Goal: Task Accomplishment & Management: Use online tool/utility

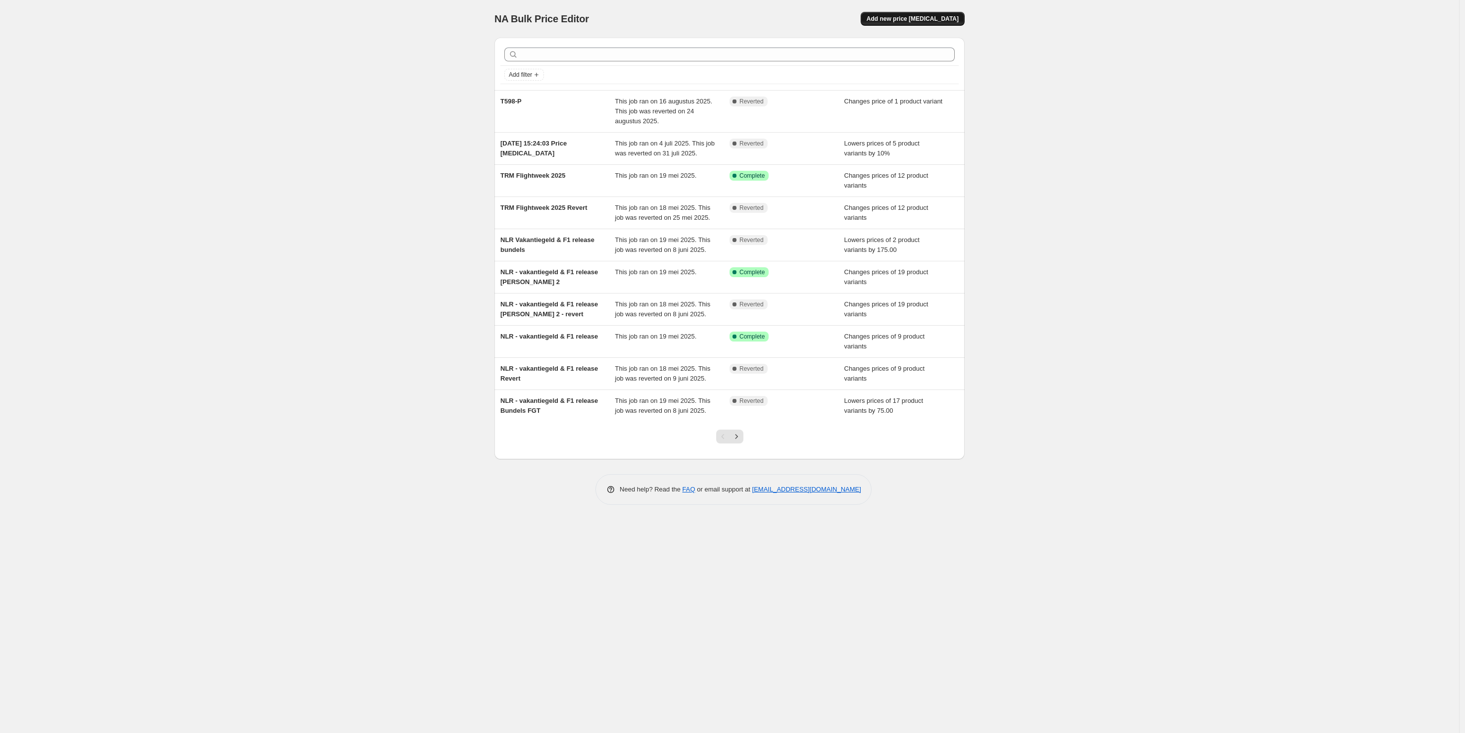
click at [932, 19] on span "Add new price change job" at bounding box center [913, 19] width 92 height 8
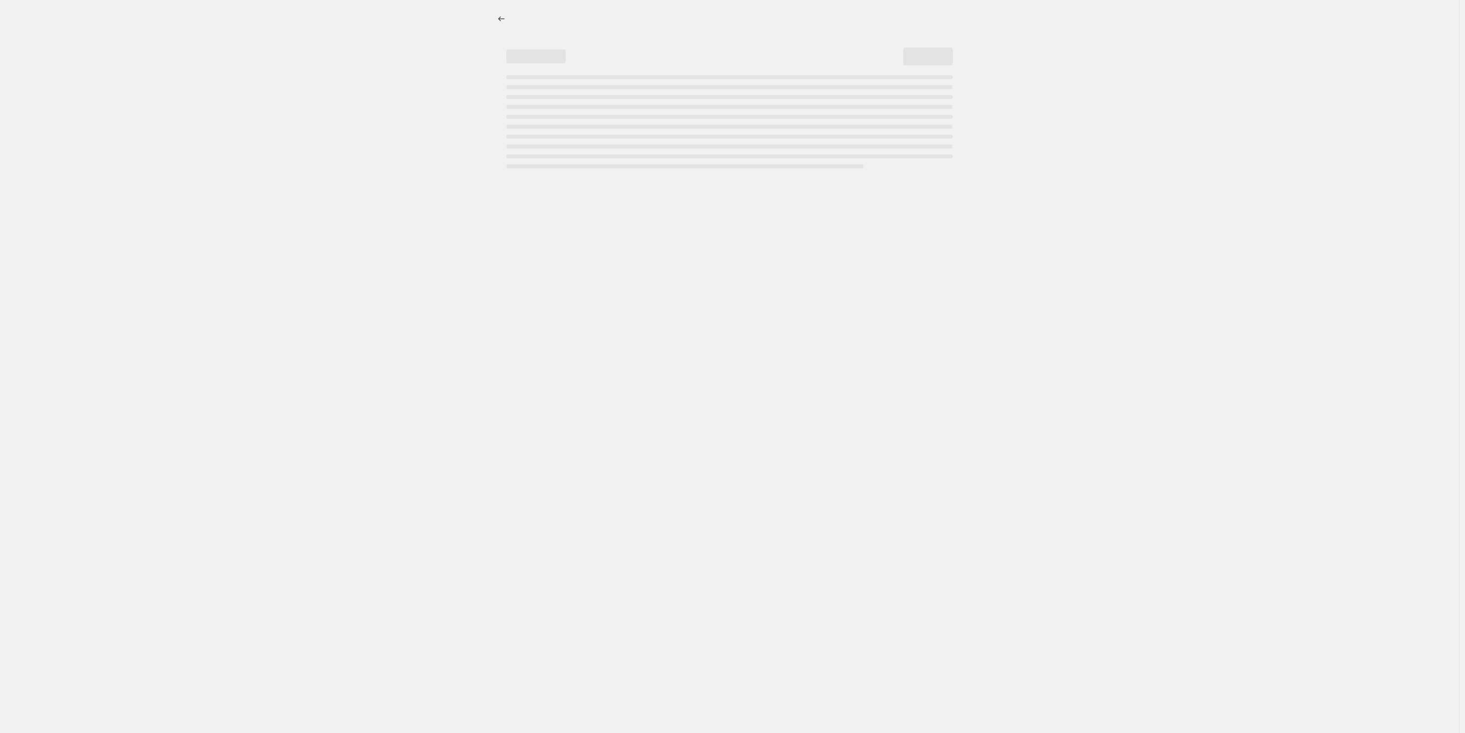
select select "percentage"
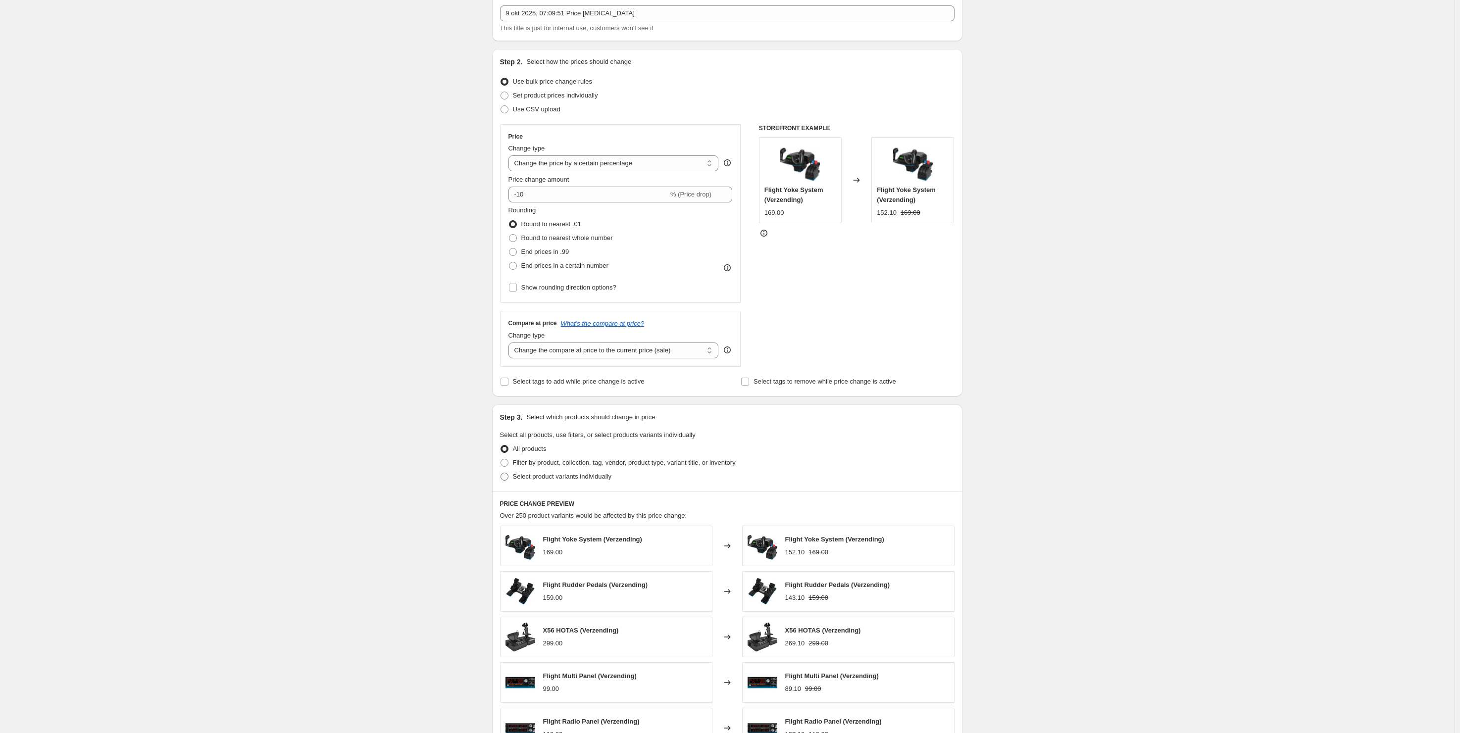
scroll to position [135, 0]
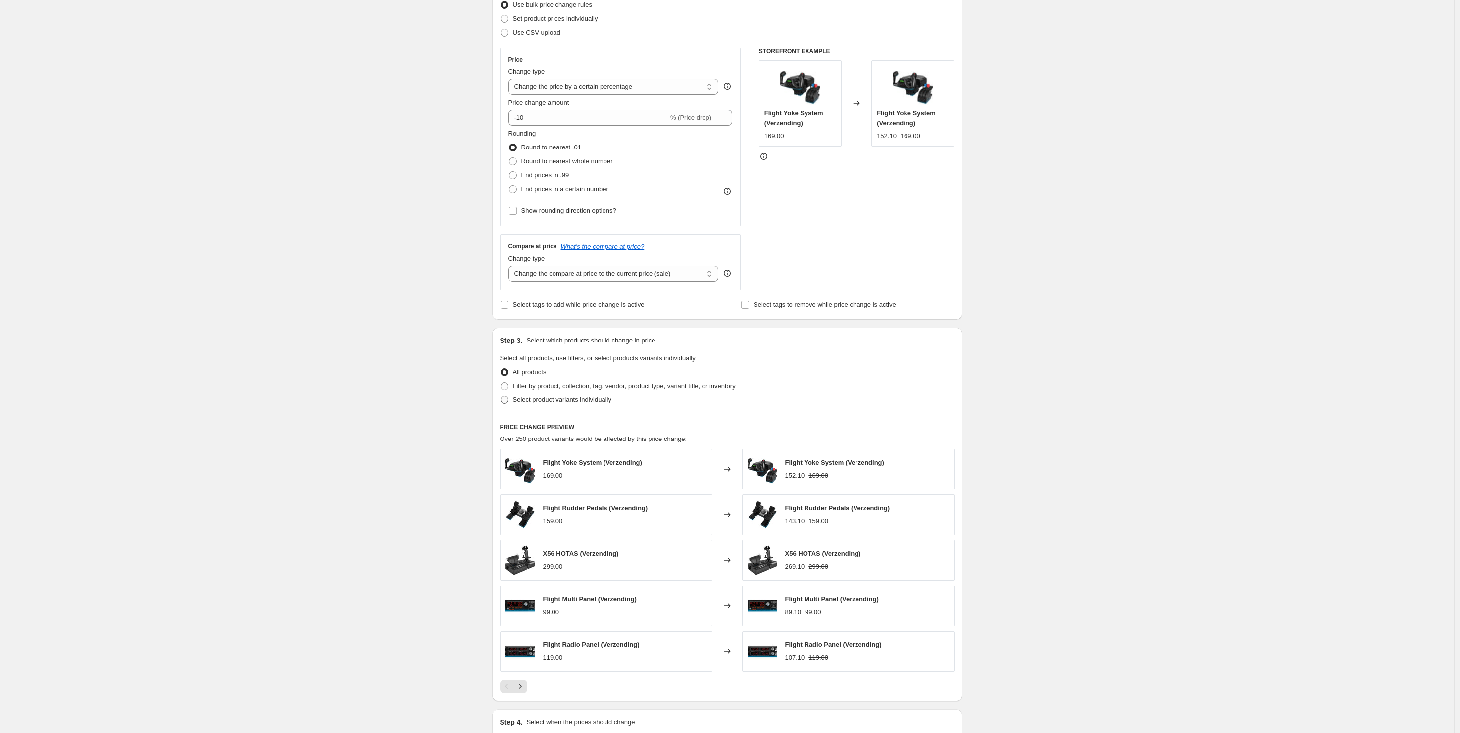
click at [587, 401] on span "Select product variants individually" at bounding box center [562, 399] width 99 height 7
click at [501, 396] on input "Select product variants individually" at bounding box center [500, 396] width 0 height 0
radio input "true"
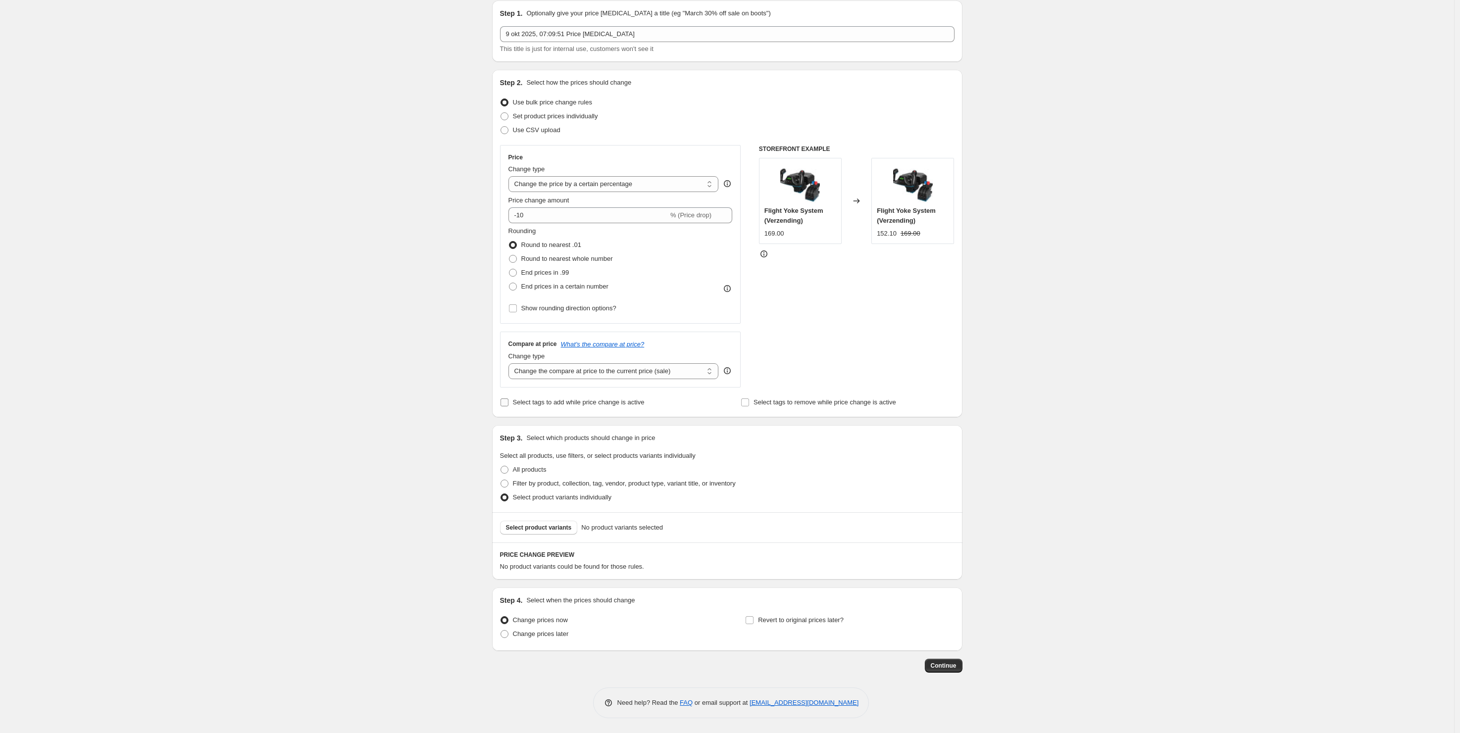
scroll to position [38, 0]
click at [543, 485] on span "Filter by product, collection, tag, vendor, product type, variant title, or inv…" at bounding box center [624, 483] width 223 height 7
click at [501, 480] on input "Filter by product, collection, tag, vendor, product type, variant title, or inv…" at bounding box center [500, 480] width 0 height 0
radio input "true"
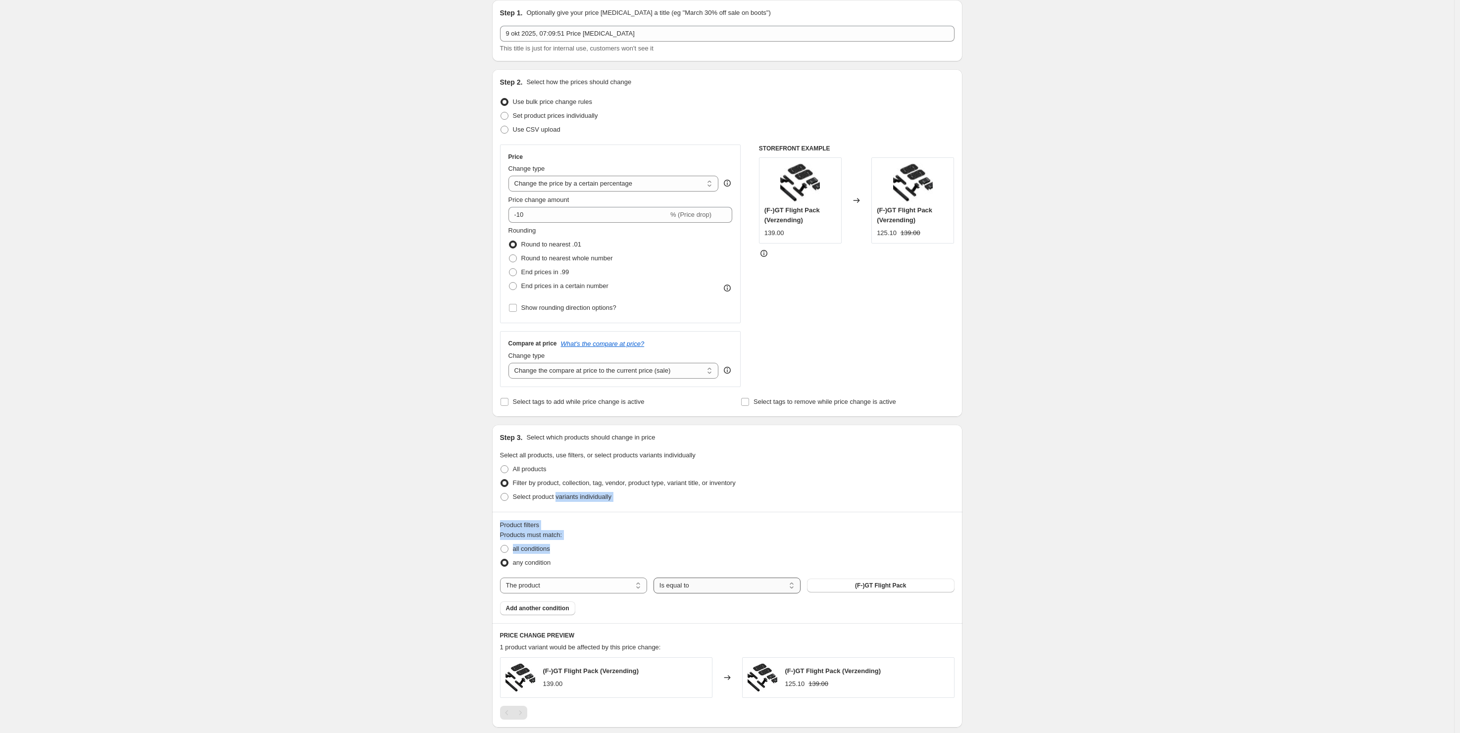
drag, startPoint x: 599, startPoint y: 528, endPoint x: 672, endPoint y: 587, distance: 93.5
click at [669, 585] on div "Step 3. Select which products should change in price Select all products, use f…" at bounding box center [727, 524] width 470 height 198
select select "collection"
click at [865, 590] on span "Bus- & Truck Simulator" at bounding box center [880, 586] width 66 height 8
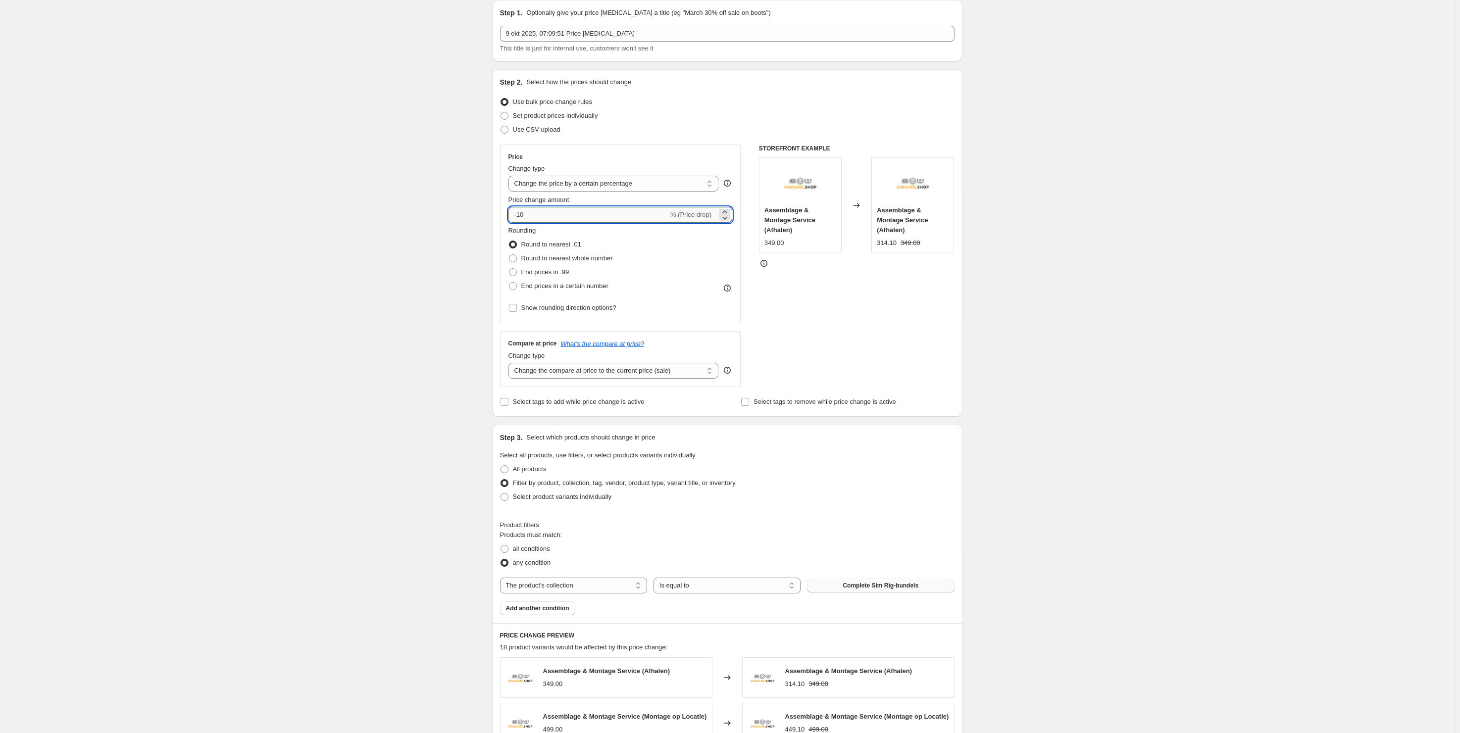
click at [544, 217] on input "-10" at bounding box center [588, 215] width 160 height 16
type input "-1"
type input "-5"
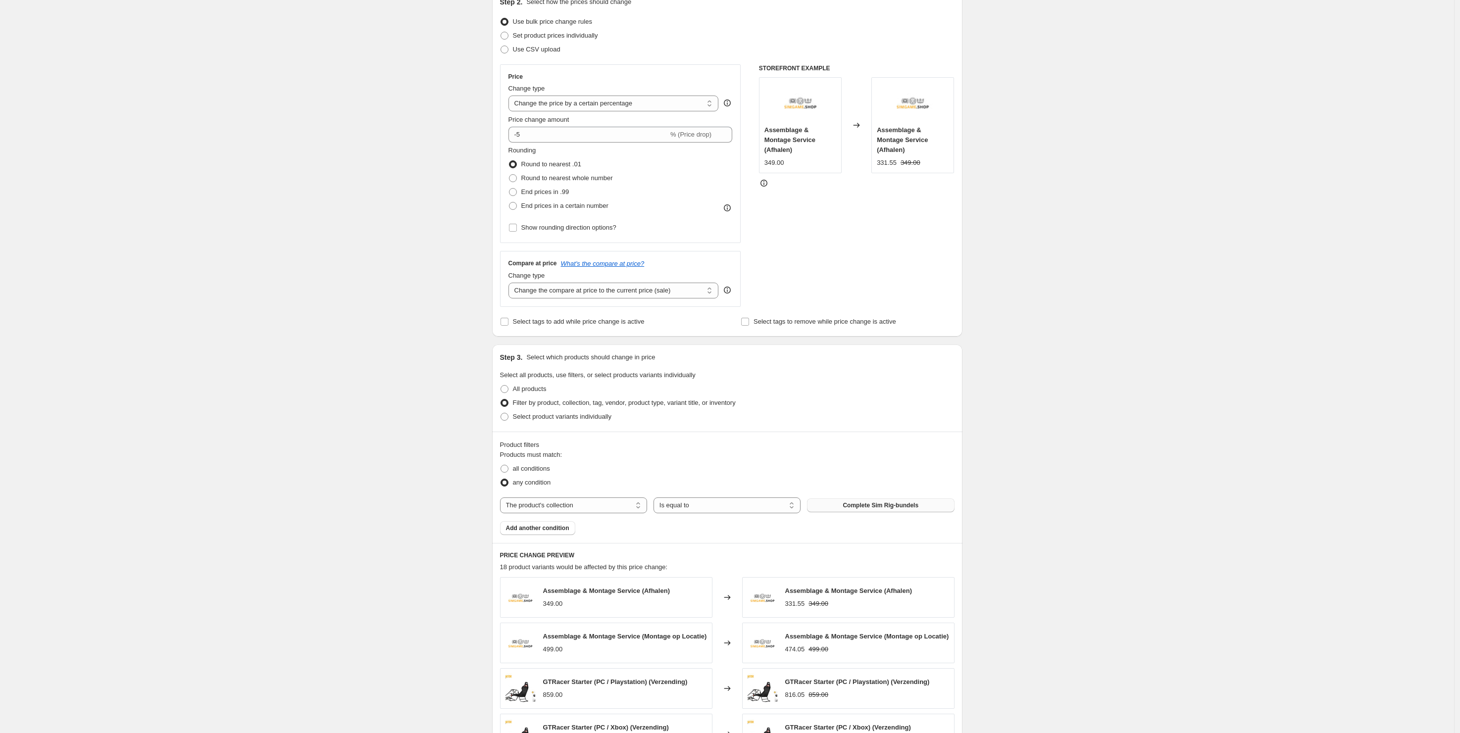
scroll to position [23, 0]
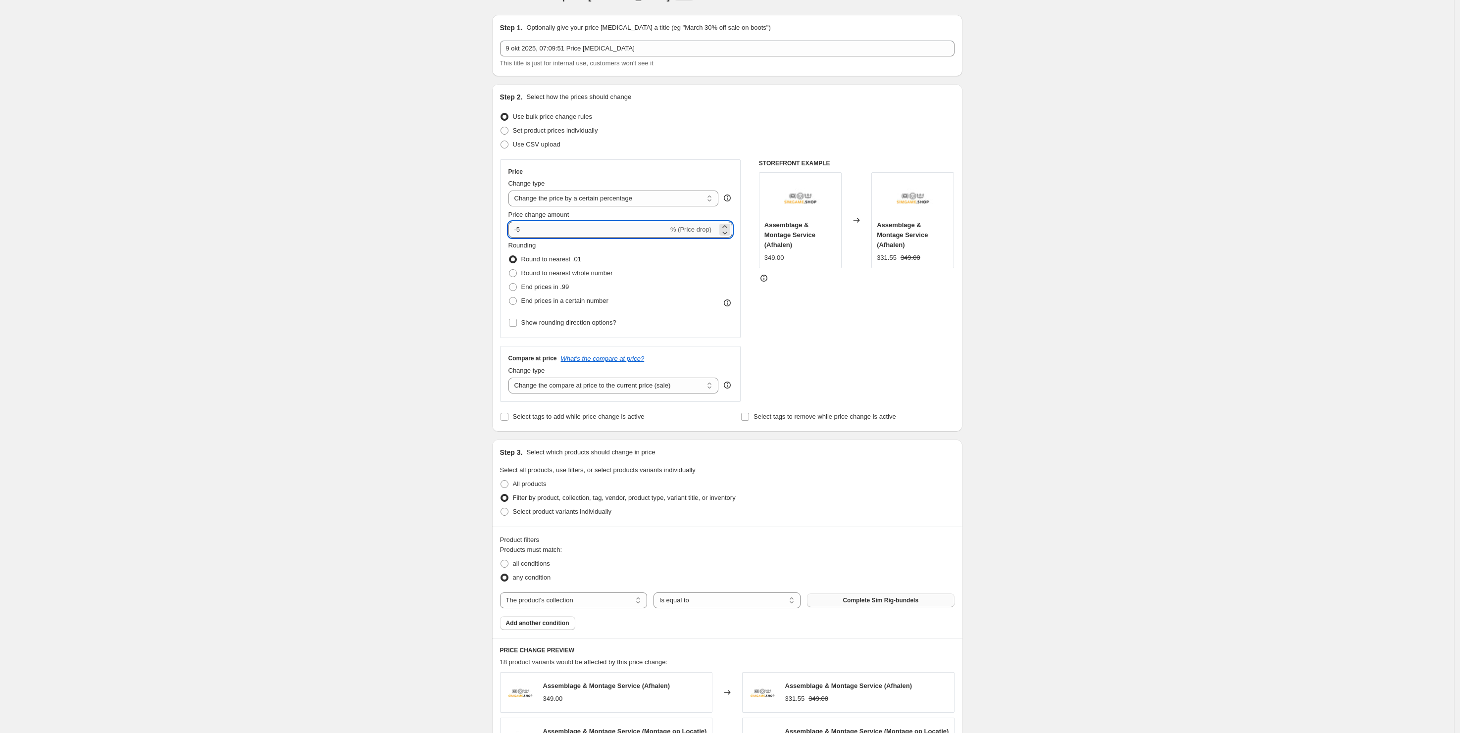
click at [533, 228] on input "-5" at bounding box center [588, 230] width 160 height 16
type input "-3"
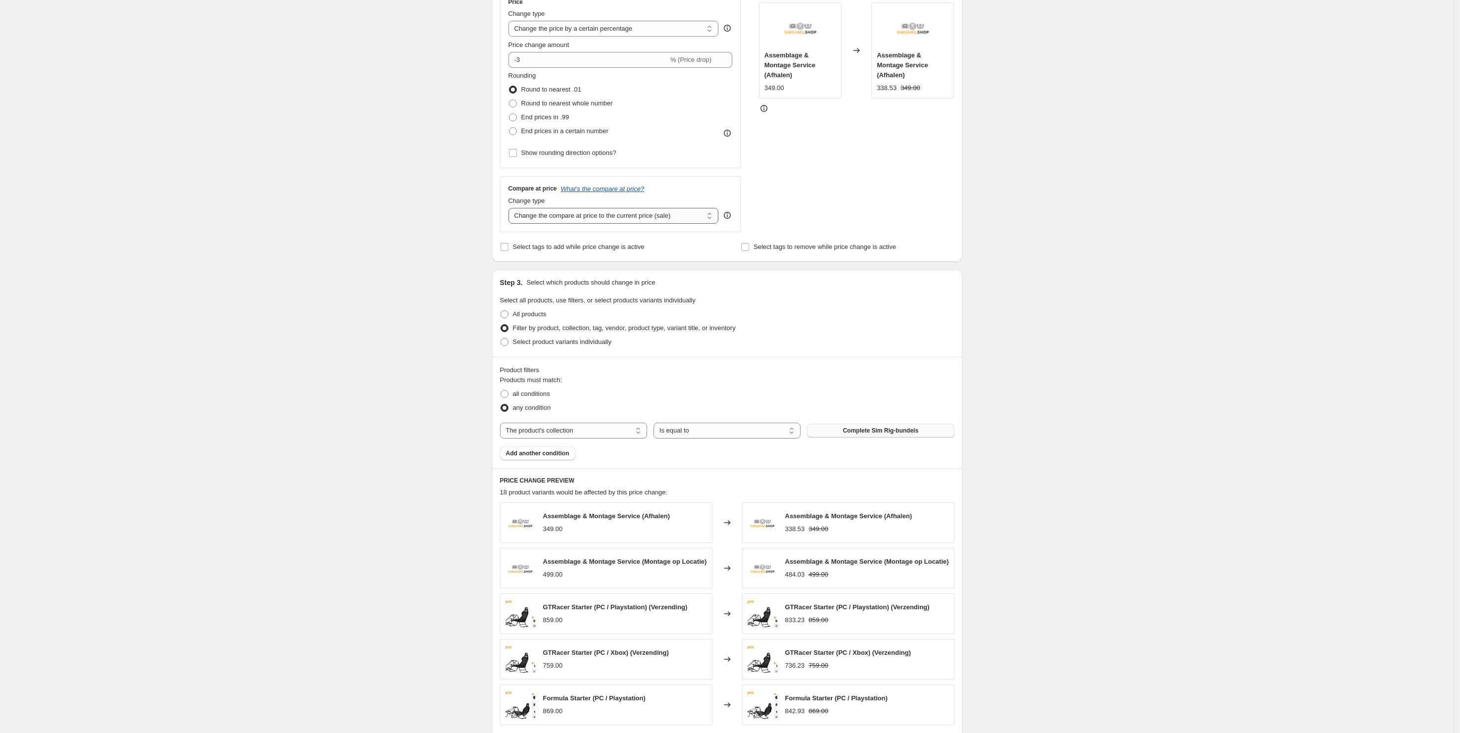
scroll to position [197, 0]
click at [575, 99] on span "Round to nearest whole number" at bounding box center [567, 98] width 92 height 7
click at [509, 96] on input "Round to nearest whole number" at bounding box center [509, 95] width 0 height 0
radio input "true"
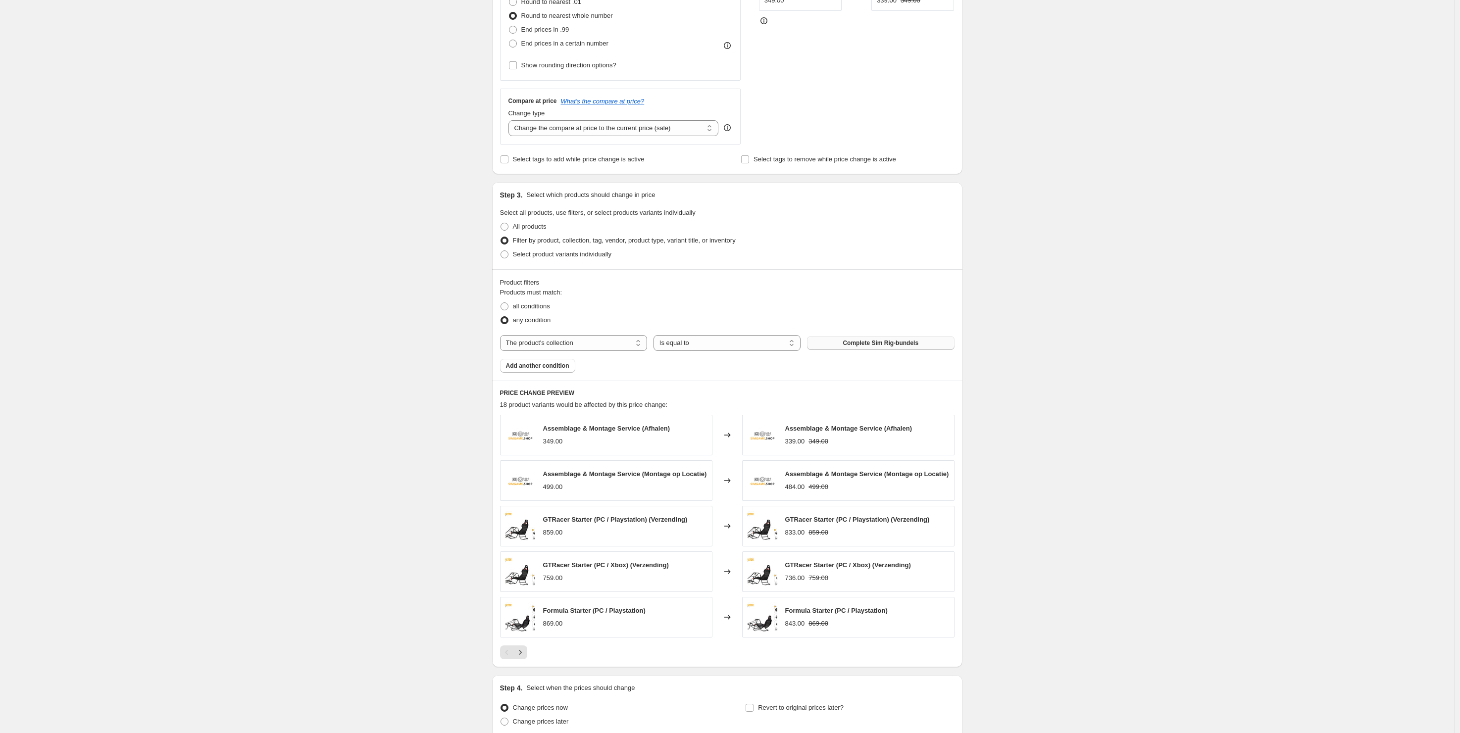
scroll to position [324, 0]
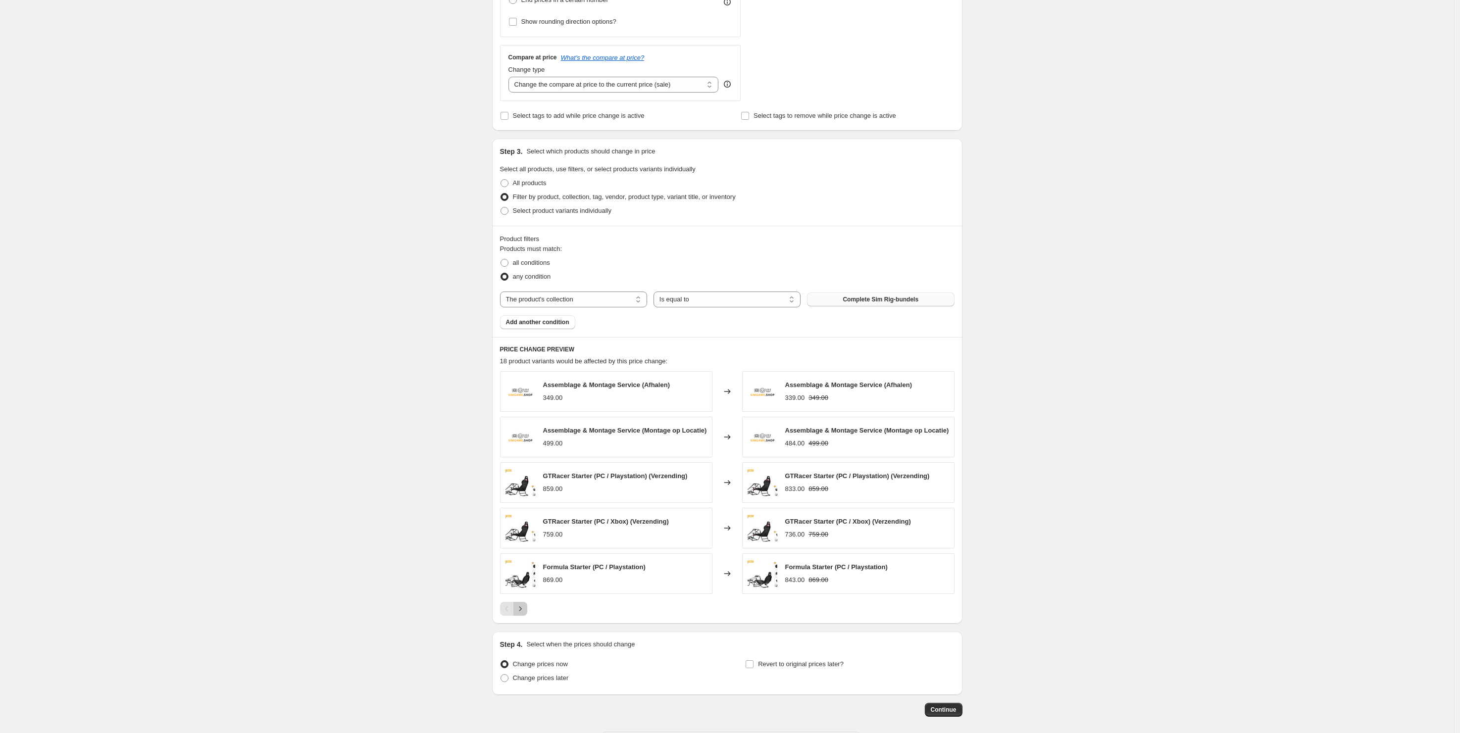
click at [525, 613] on icon "Next" at bounding box center [520, 609] width 10 height 10
click at [525, 613] on icon "Next" at bounding box center [520, 612] width 10 height 10
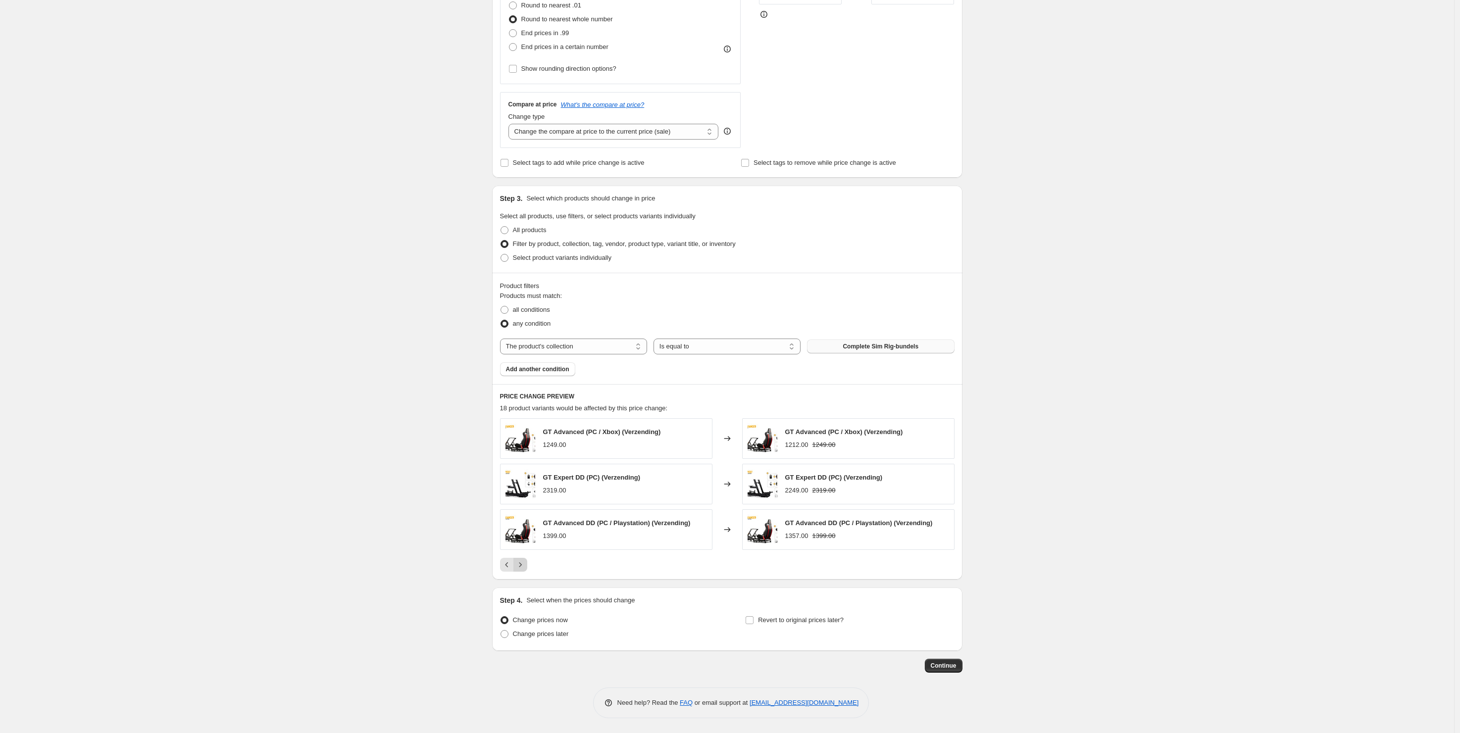
scroll to position [277, 0]
click at [508, 564] on icon "Previous" at bounding box center [507, 565] width 10 height 10
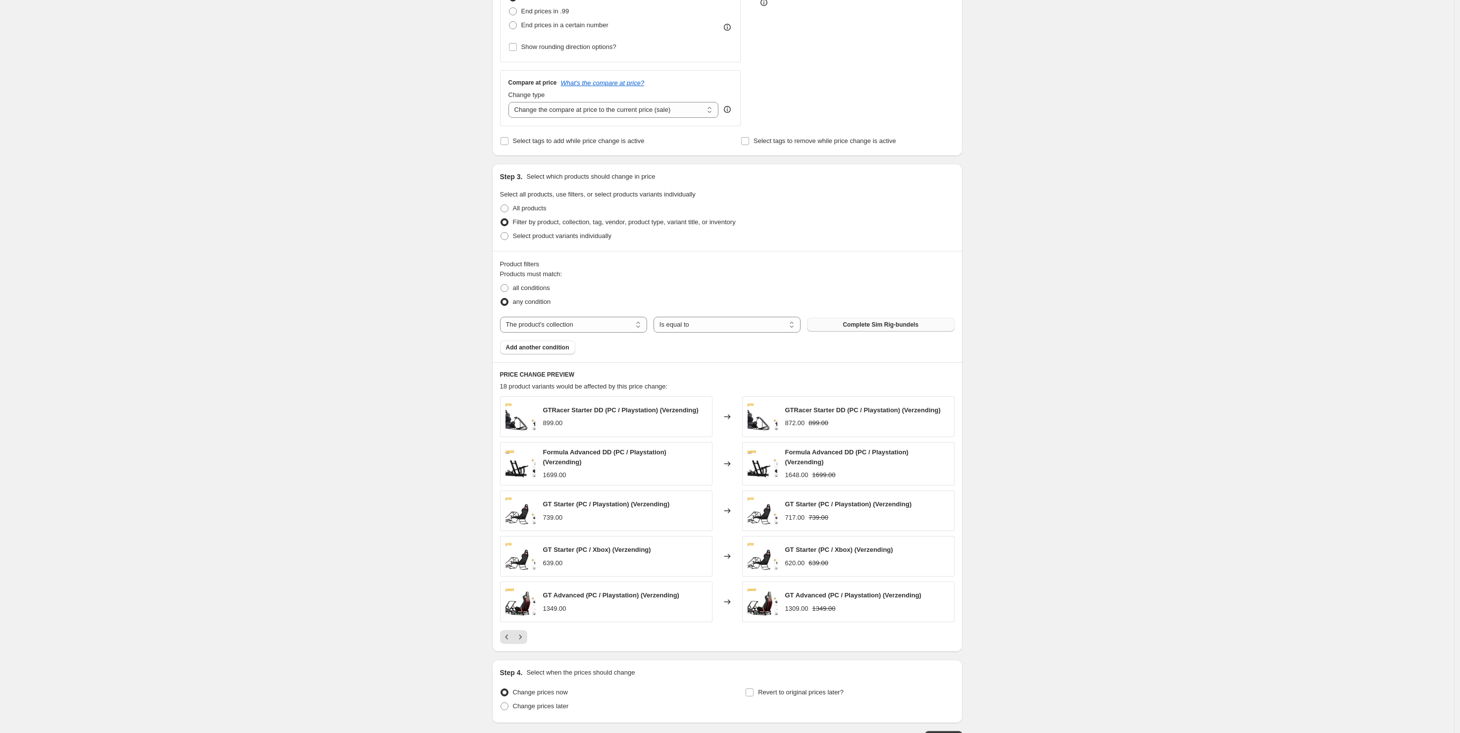
scroll to position [301, 0]
click at [508, 638] on icon "Previous" at bounding box center [507, 635] width 10 height 10
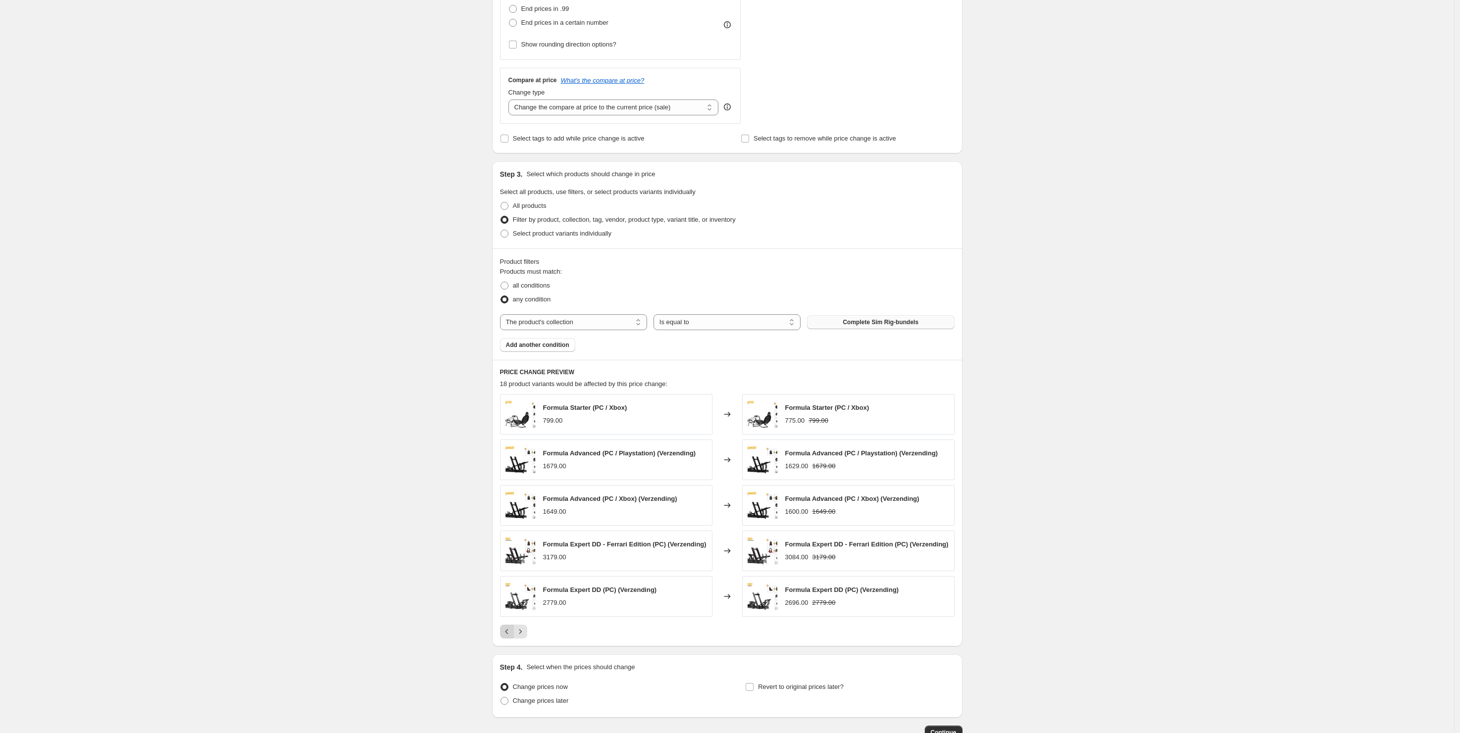
click at [508, 637] on icon "Previous" at bounding box center [507, 632] width 10 height 10
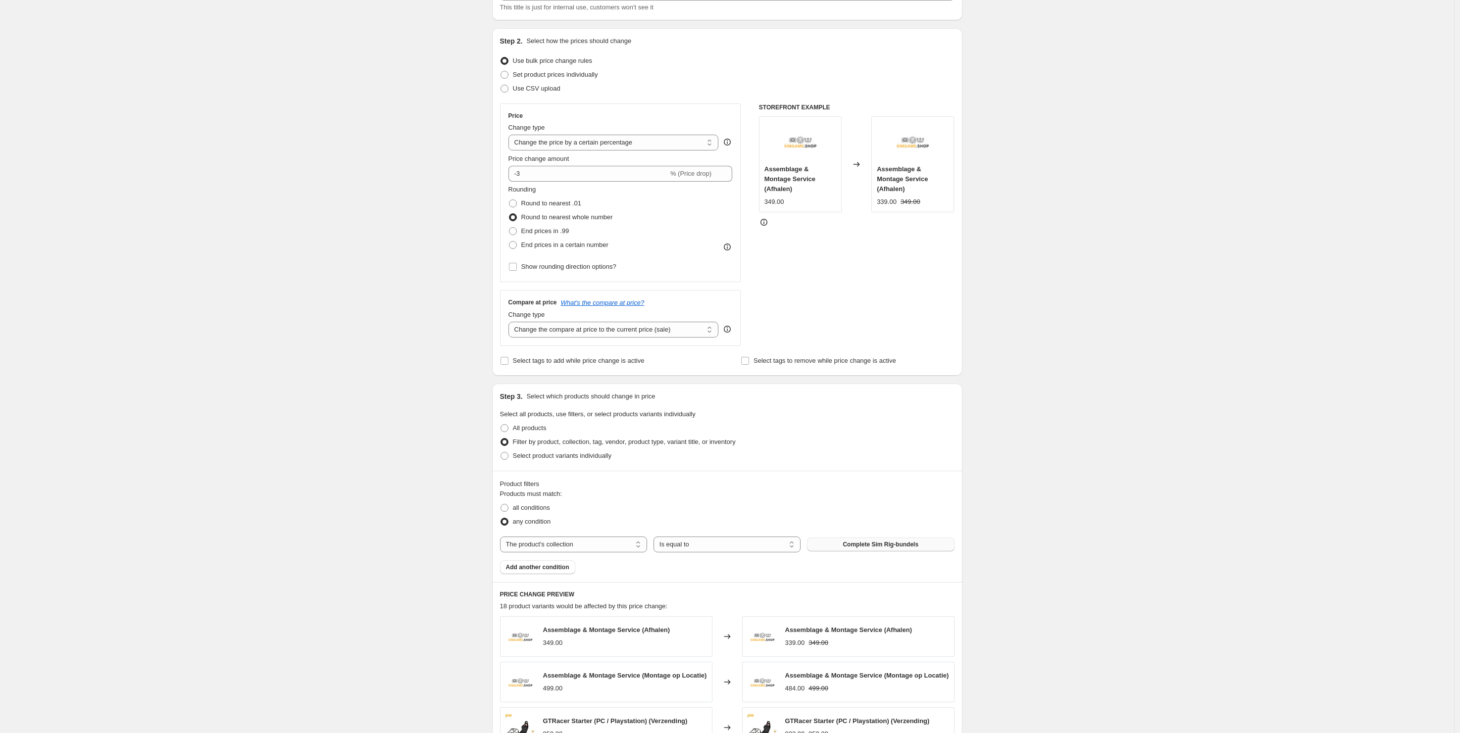
scroll to position [54, 0]
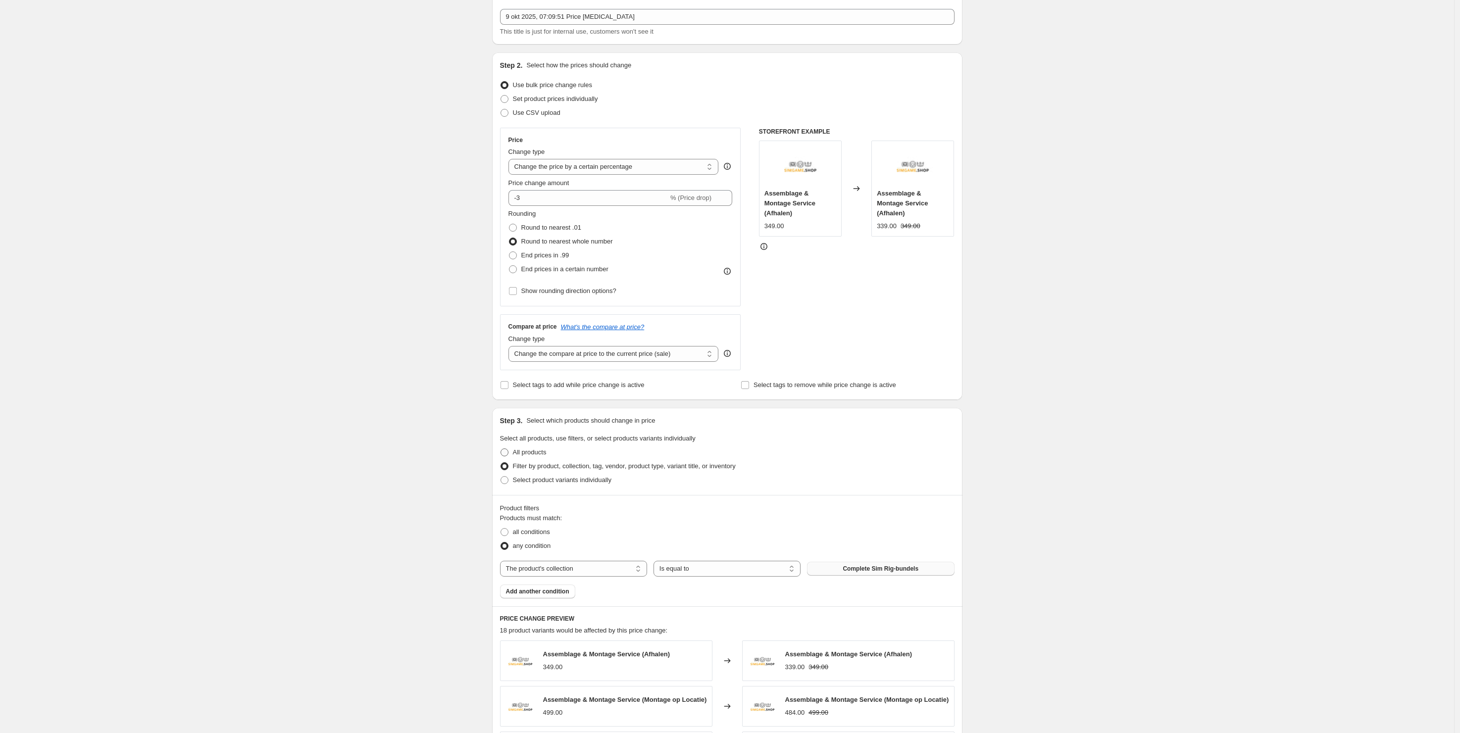
click at [530, 449] on span "All products" at bounding box center [530, 451] width 34 height 7
click at [501, 449] on input "All products" at bounding box center [500, 448] width 0 height 0
radio input "true"
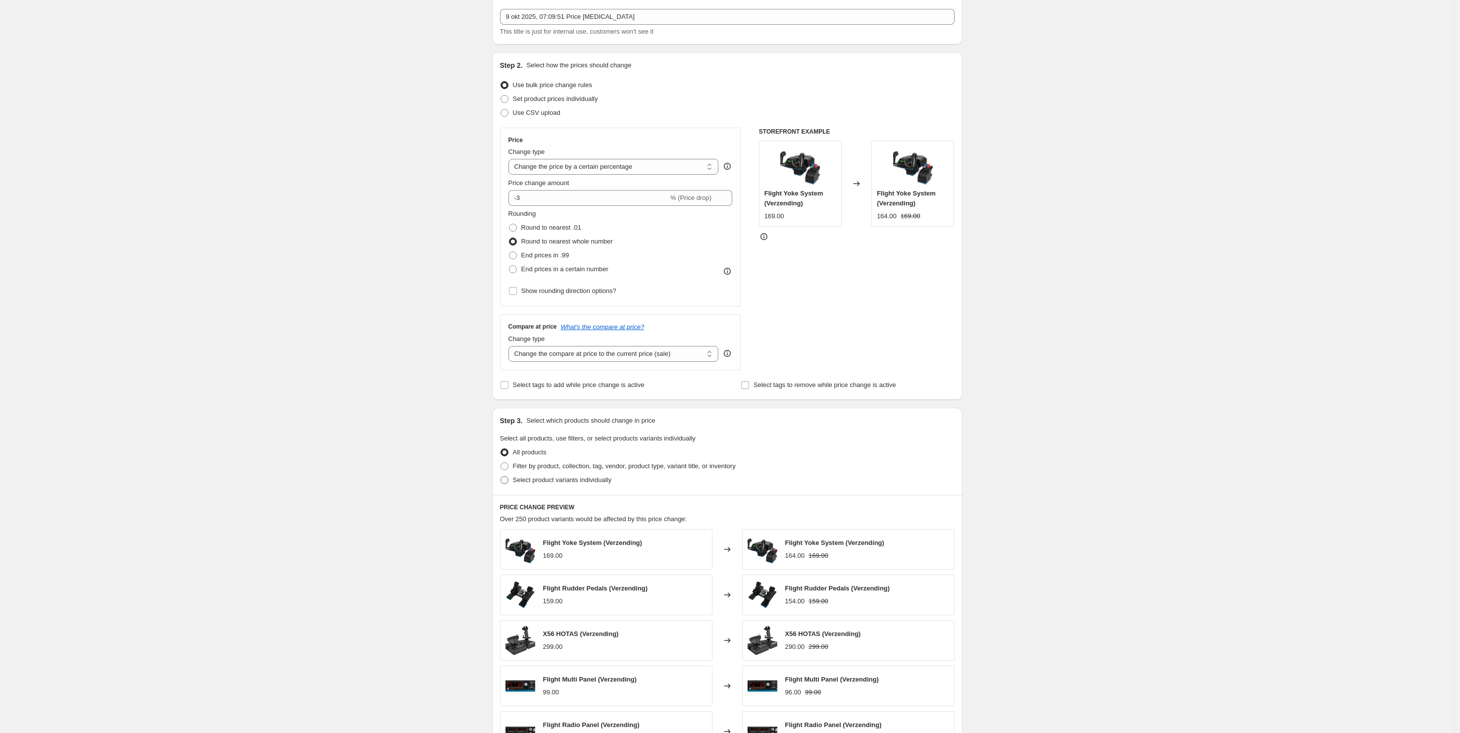
click at [560, 483] on span "Select product variants individually" at bounding box center [562, 479] width 99 height 7
click at [501, 477] on input "Select product variants individually" at bounding box center [500, 476] width 0 height 0
radio input "true"
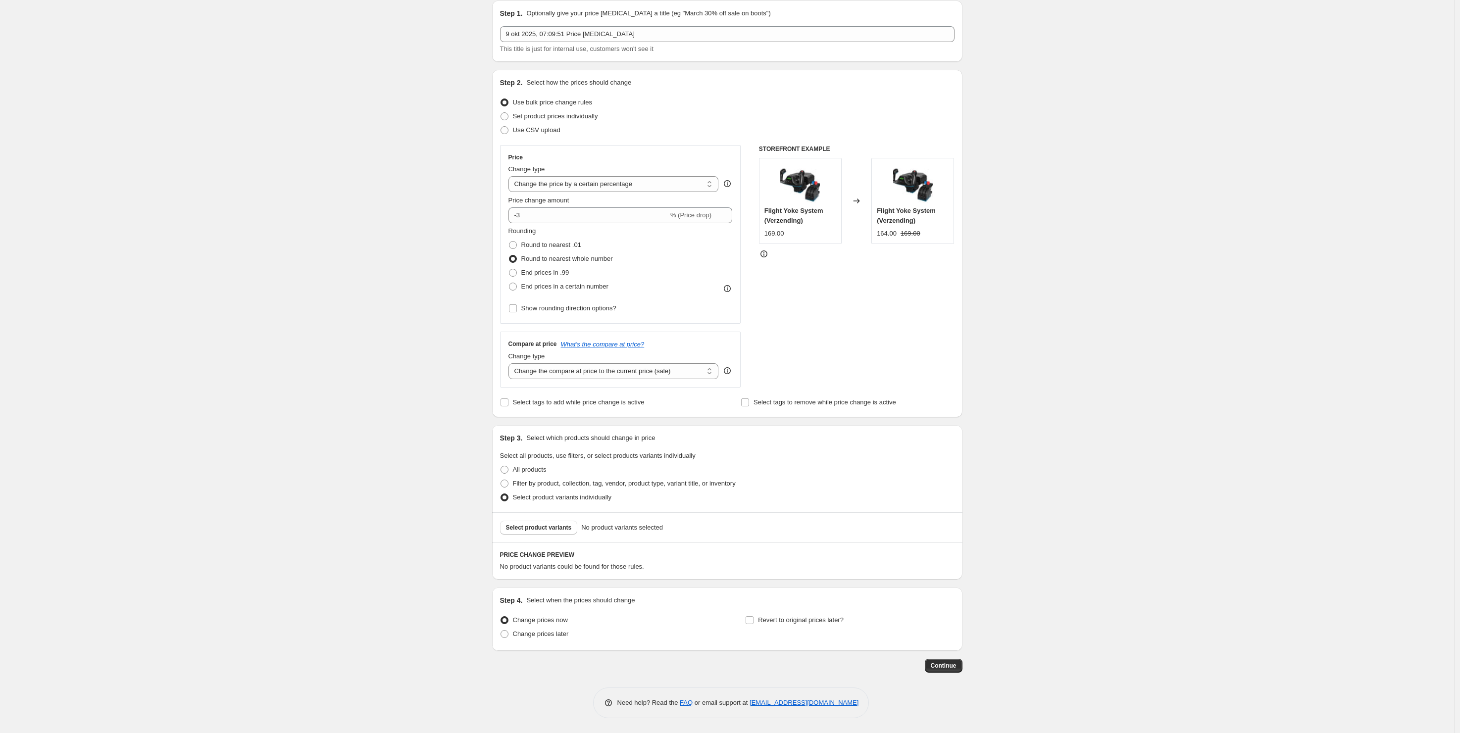
scroll to position [38, 0]
click at [545, 529] on span "Select product variants" at bounding box center [539, 528] width 66 height 8
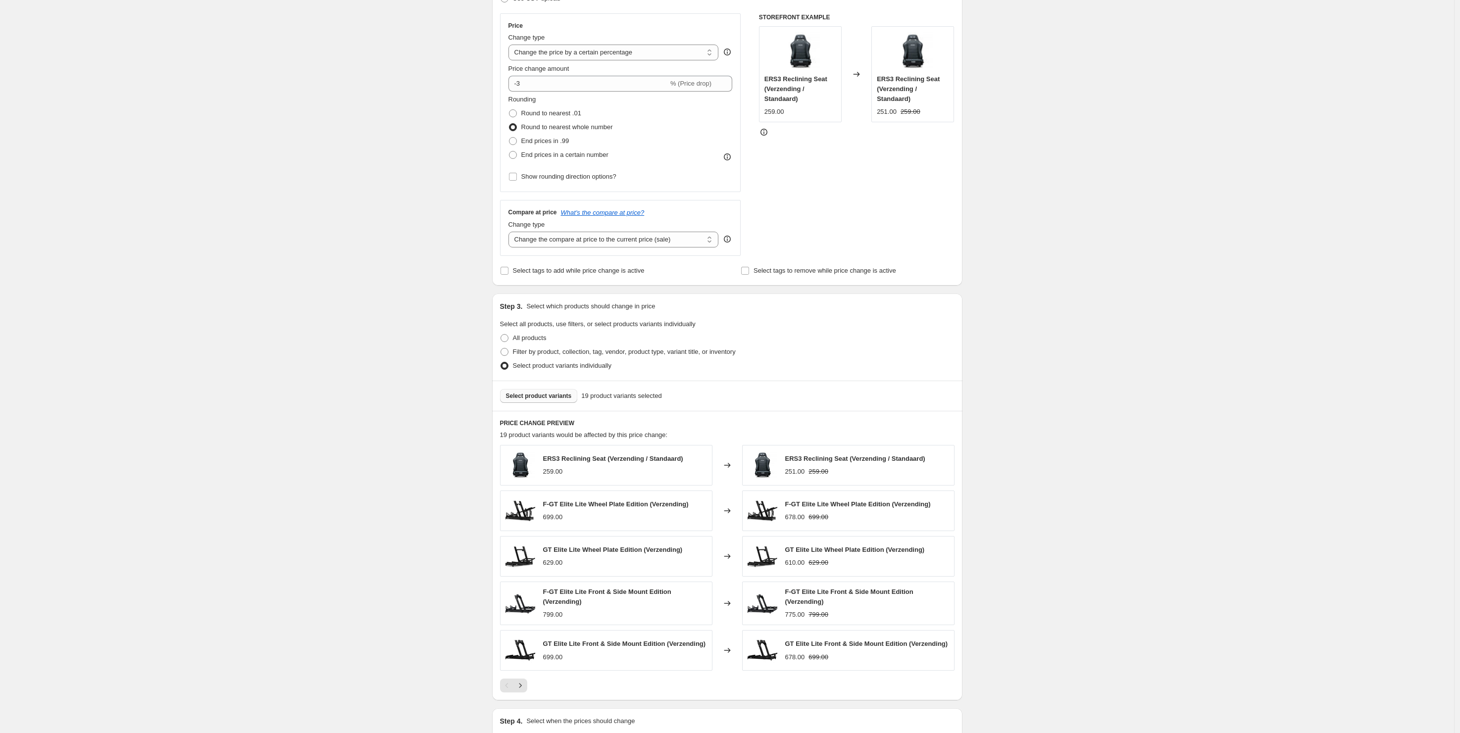
scroll to position [109, 0]
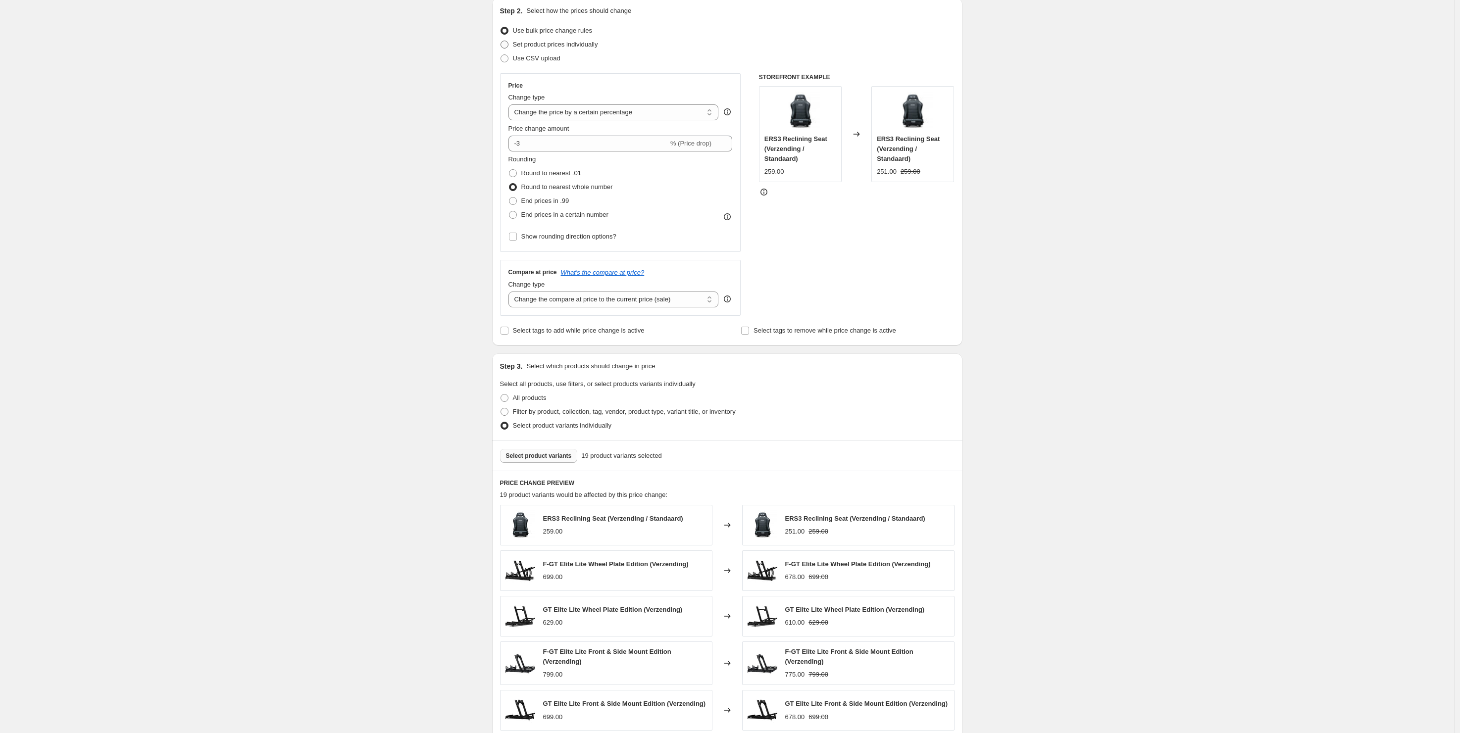
click at [585, 43] on span "Set product prices individually" at bounding box center [555, 44] width 85 height 7
click at [501, 41] on input "Set product prices individually" at bounding box center [500, 41] width 0 height 0
radio input "true"
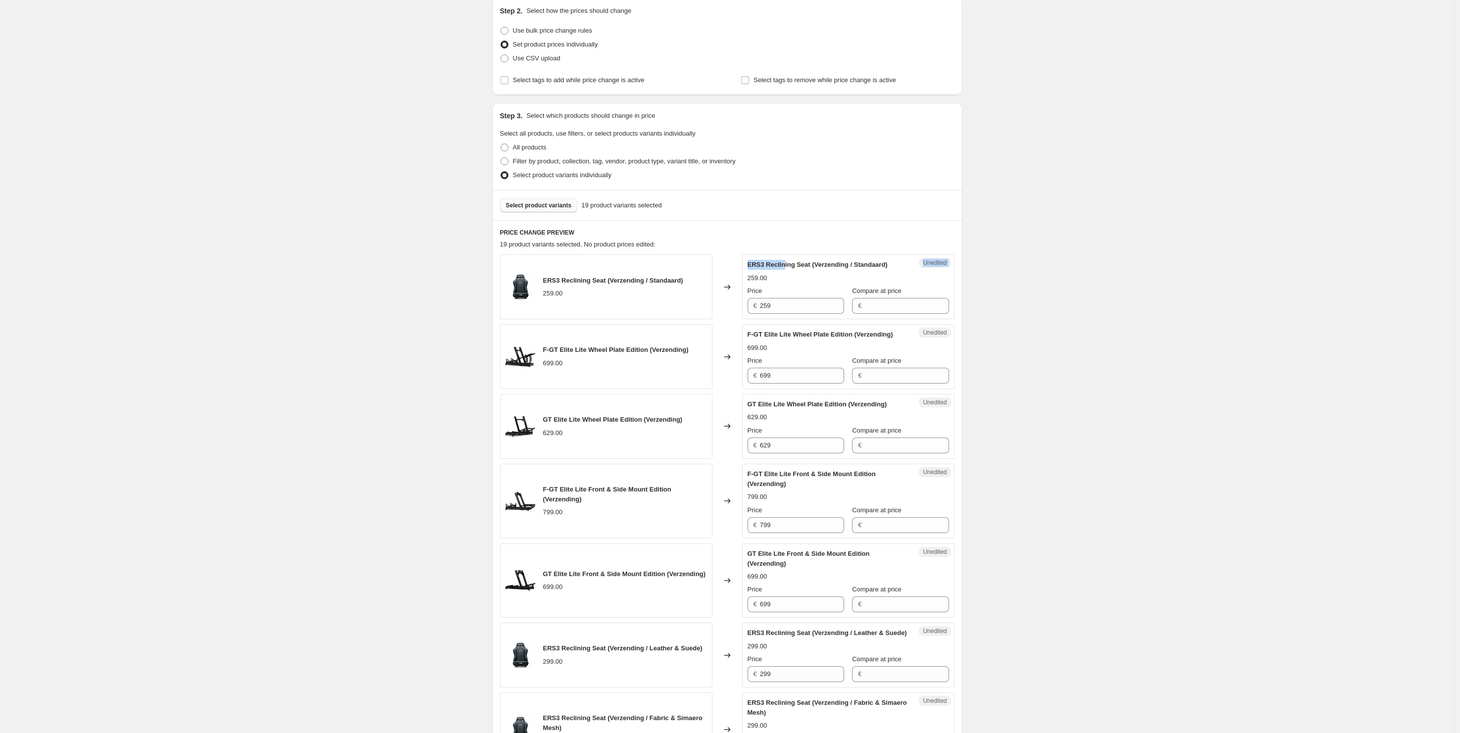
drag, startPoint x: 749, startPoint y: 183, endPoint x: 812, endPoint y: 345, distance: 173.6
click at [918, 305] on input "Compare at price" at bounding box center [906, 306] width 84 height 16
click at [803, 306] on input "259" at bounding box center [802, 306] width 84 height 16
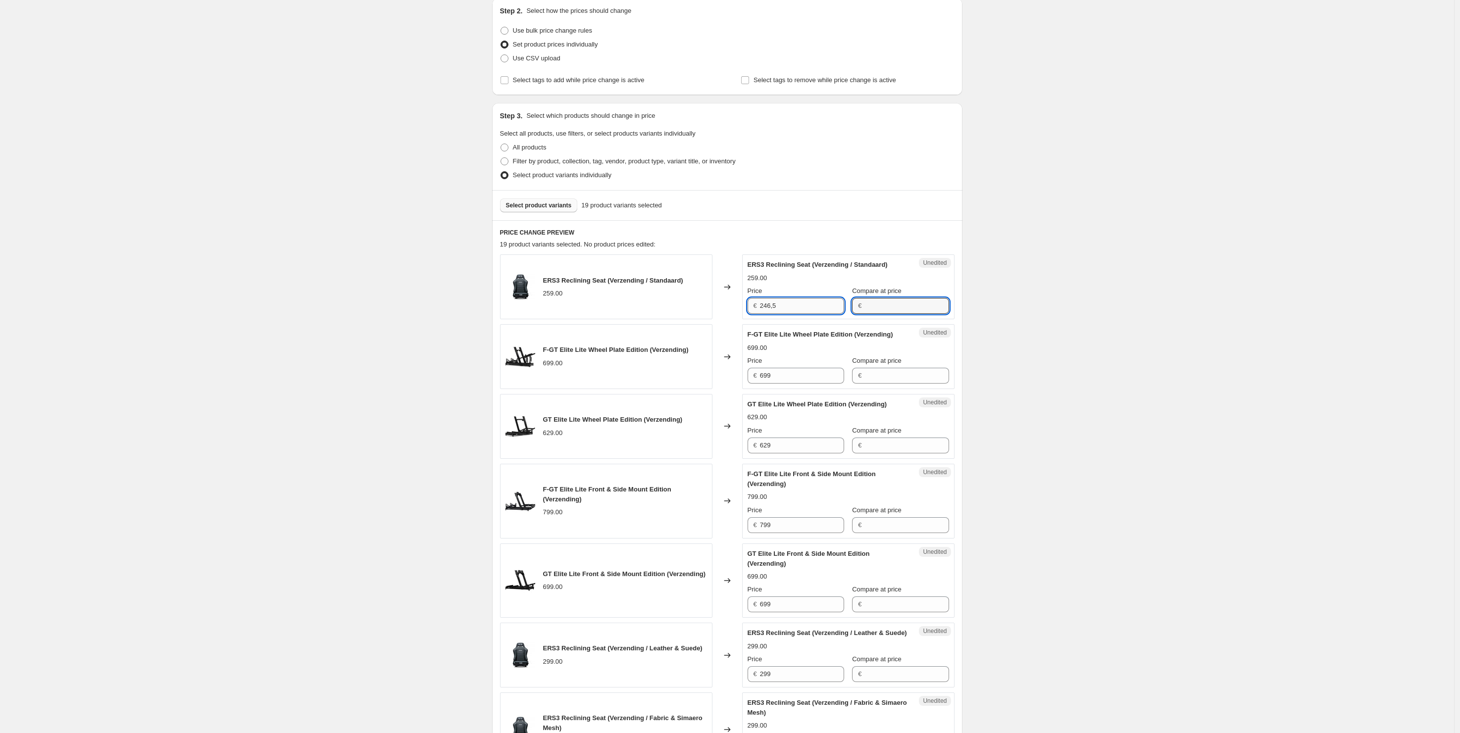
type input "259"
type input "699"
type input "629"
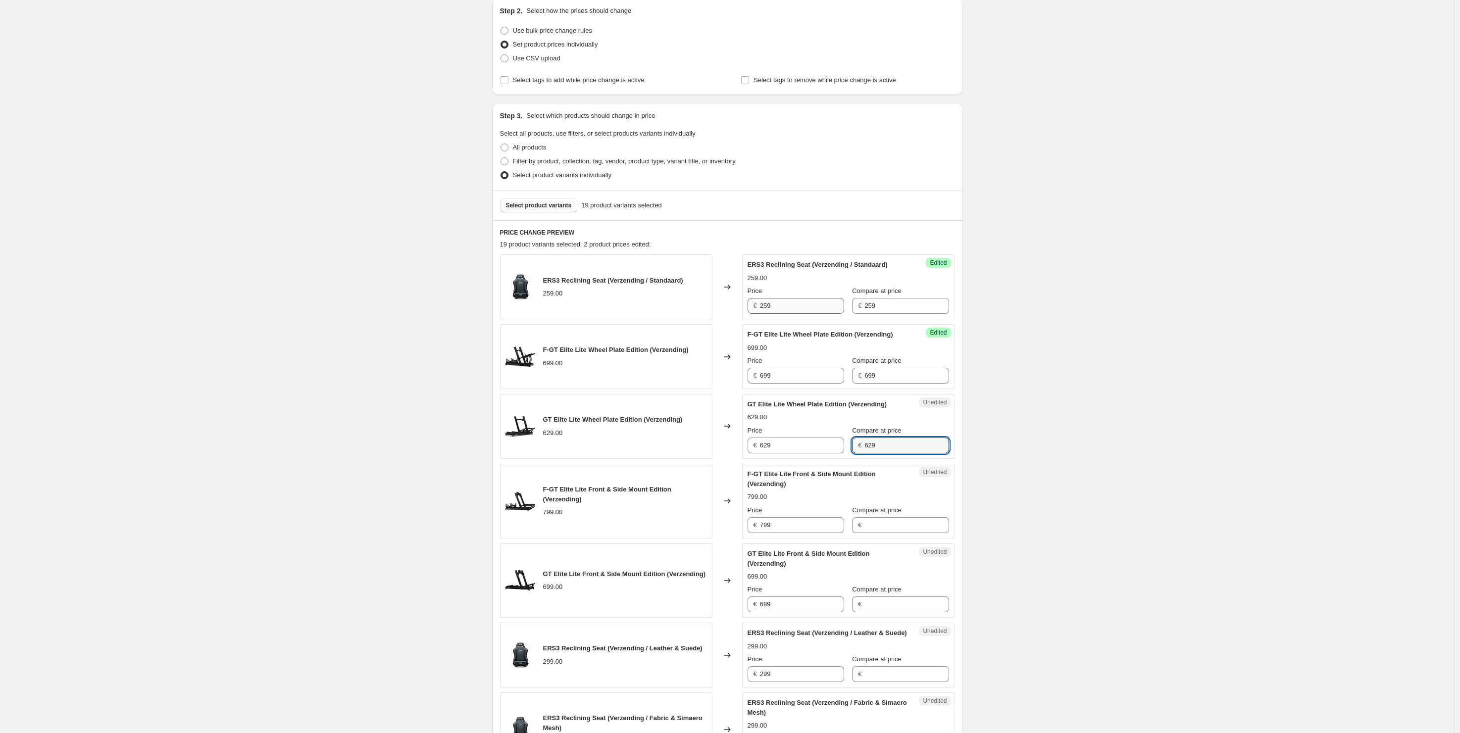
type input "629"
click at [789, 304] on input "259" at bounding box center [802, 306] width 84 height 16
type input "246.5"
click at [807, 383] on input "699" at bounding box center [802, 376] width 84 height 16
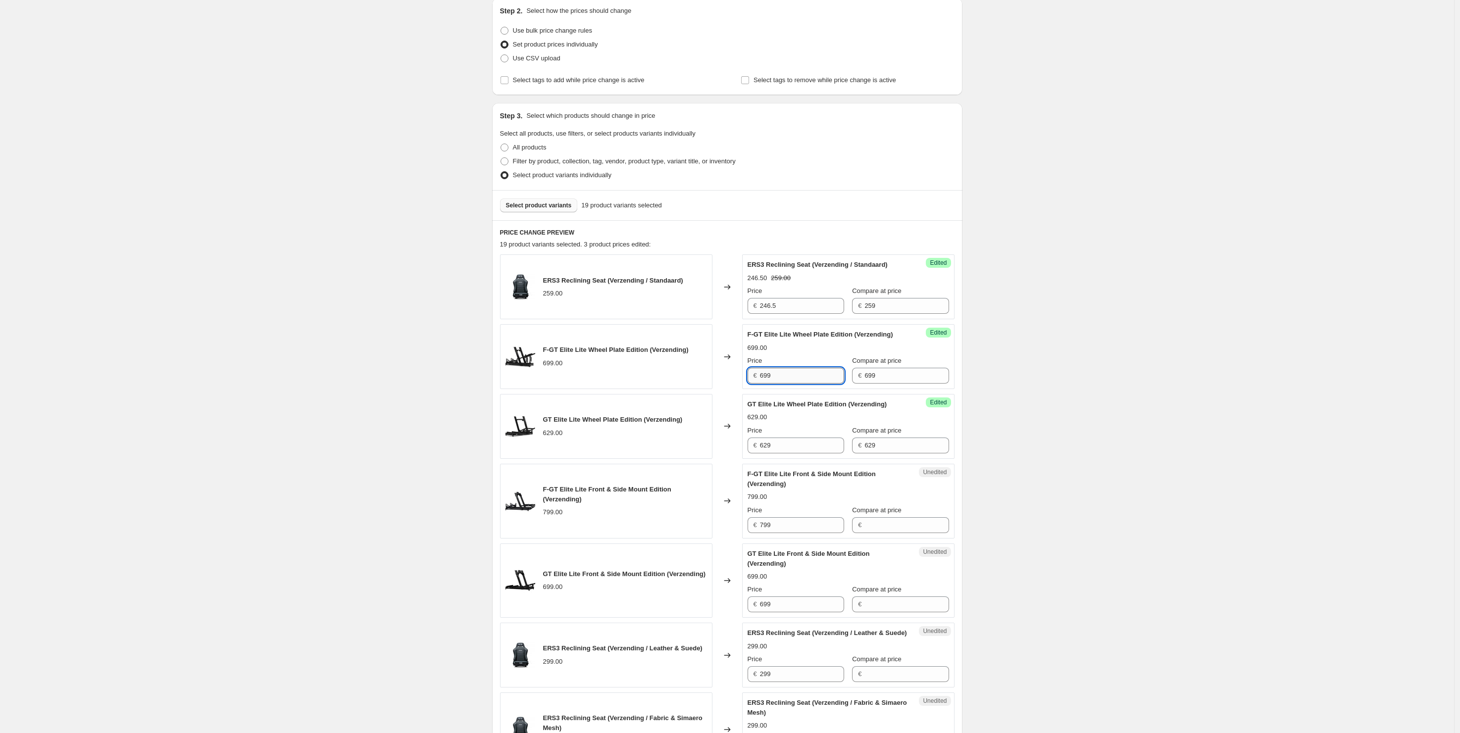
click at [807, 383] on input "699" at bounding box center [802, 376] width 84 height 16
type input "686.5"
click at [788, 440] on input "629" at bounding box center [802, 446] width 84 height 16
type input "616.5"
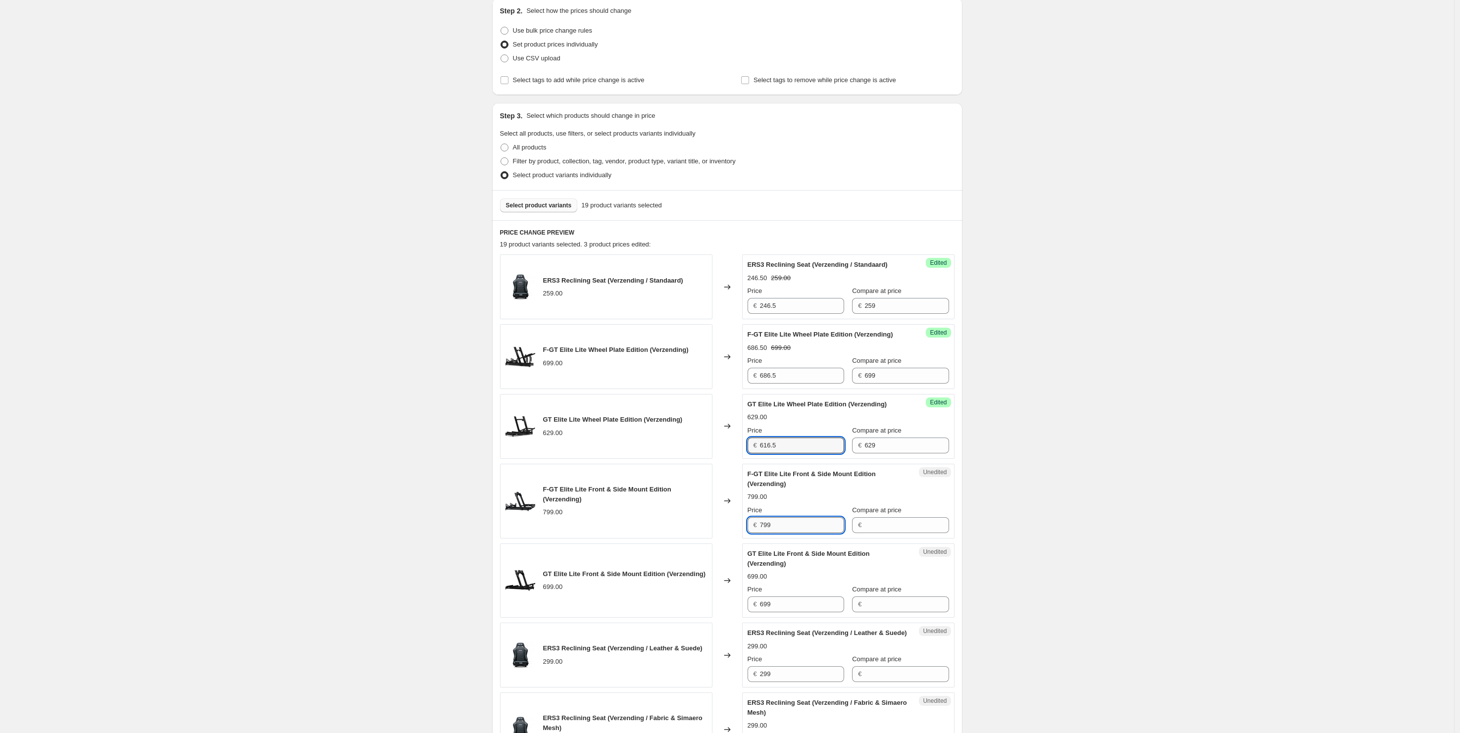
click at [802, 532] on input "799" at bounding box center [802, 525] width 84 height 16
type input "786.5"
type input "799"
click at [810, 605] on input "699" at bounding box center [802, 604] width 84 height 16
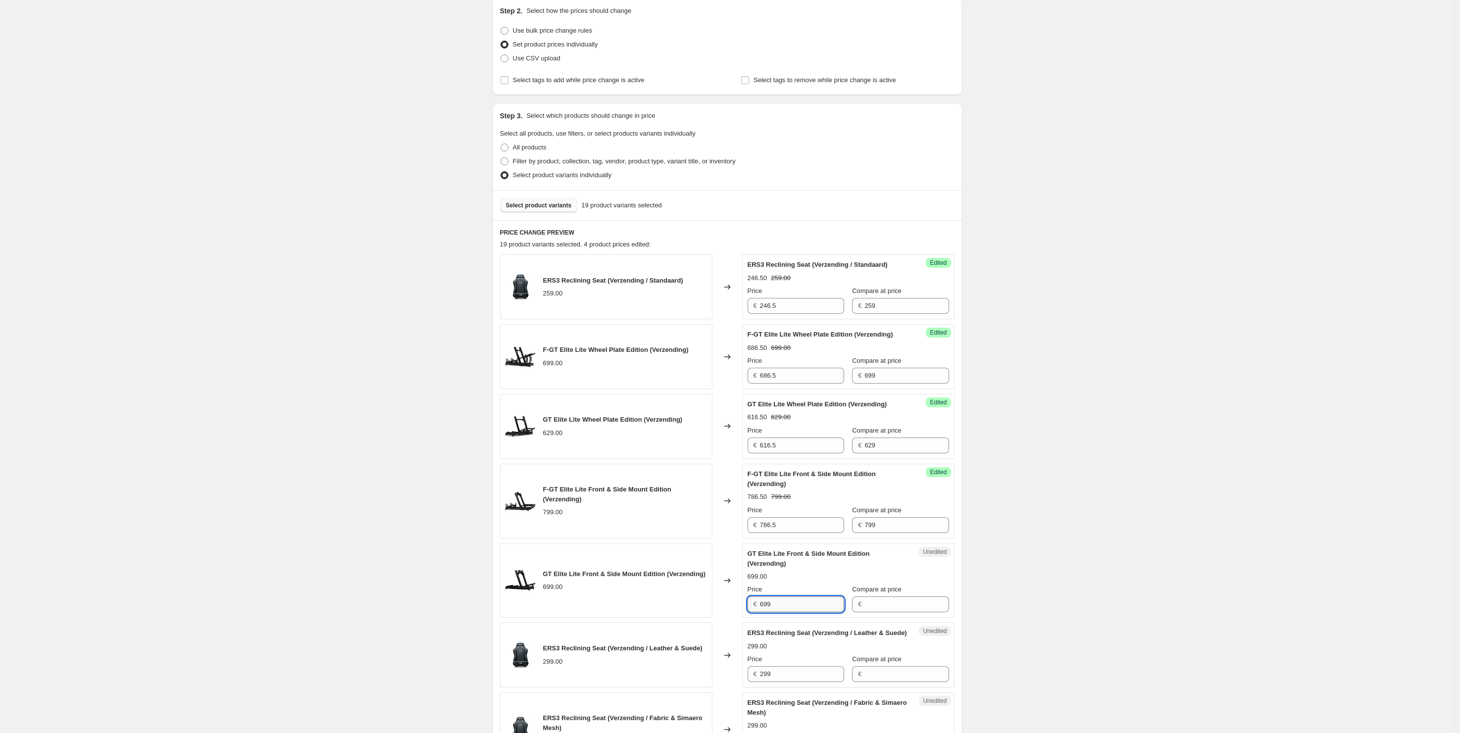
click at [810, 604] on input "699" at bounding box center [802, 604] width 84 height 16
type input "686.5"
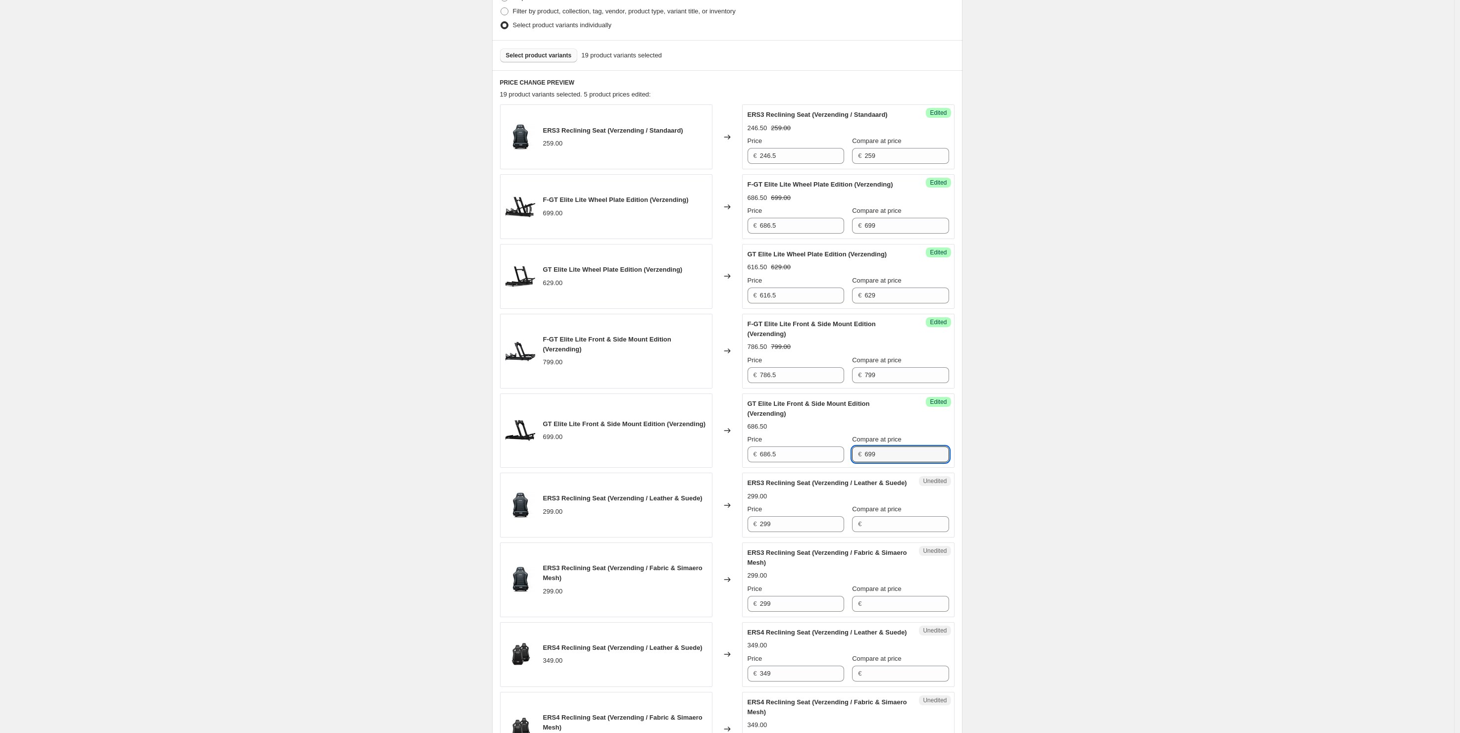
scroll to position [291, 0]
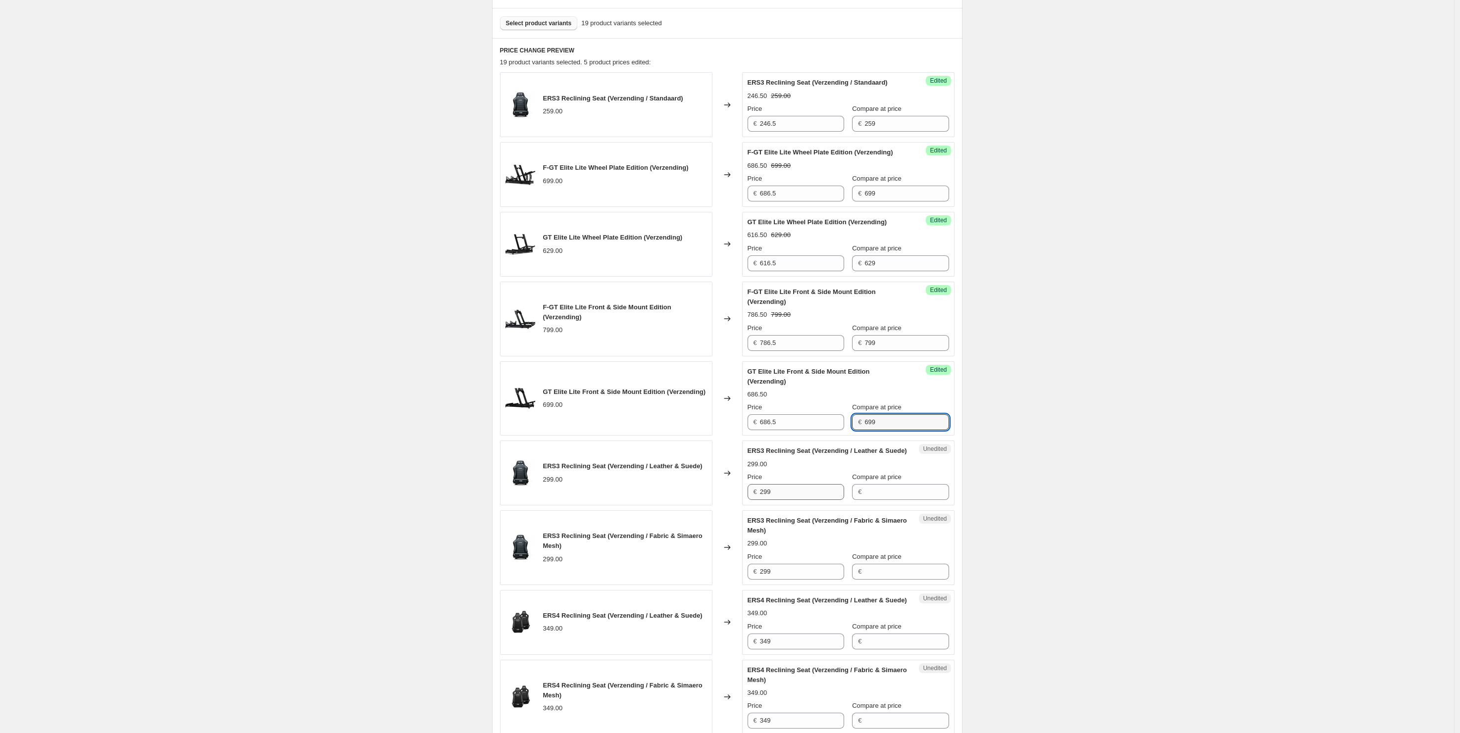
type input "699"
click at [796, 500] on input "299" at bounding box center [802, 492] width 84 height 16
type input "299"
click at [876, 500] on input "Compare at price" at bounding box center [906, 492] width 84 height 16
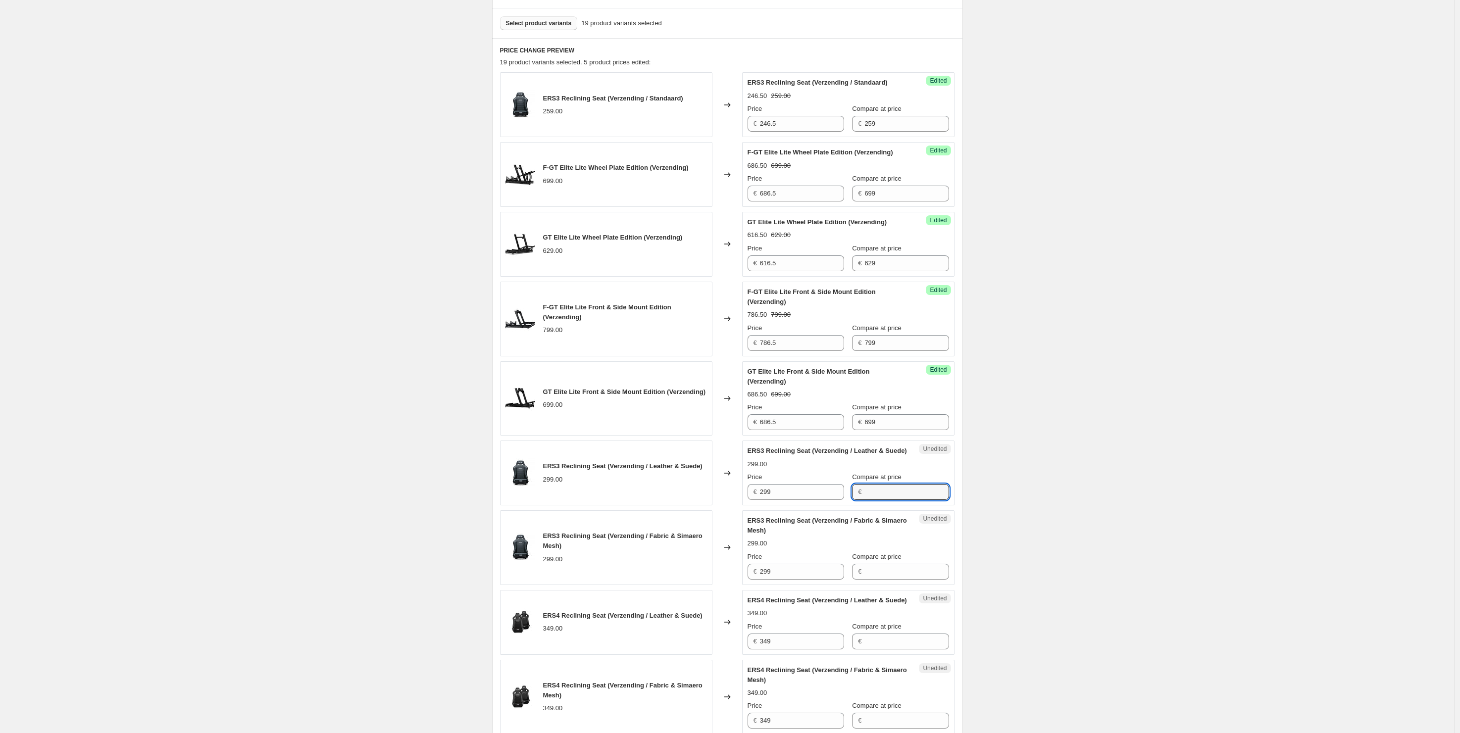
paste input "299"
type input "299"
drag, startPoint x: 905, startPoint y: 578, endPoint x: 883, endPoint y: 583, distance: 22.4
click at [904, 578] on input "Compare at price" at bounding box center [906, 572] width 84 height 16
paste input "299"
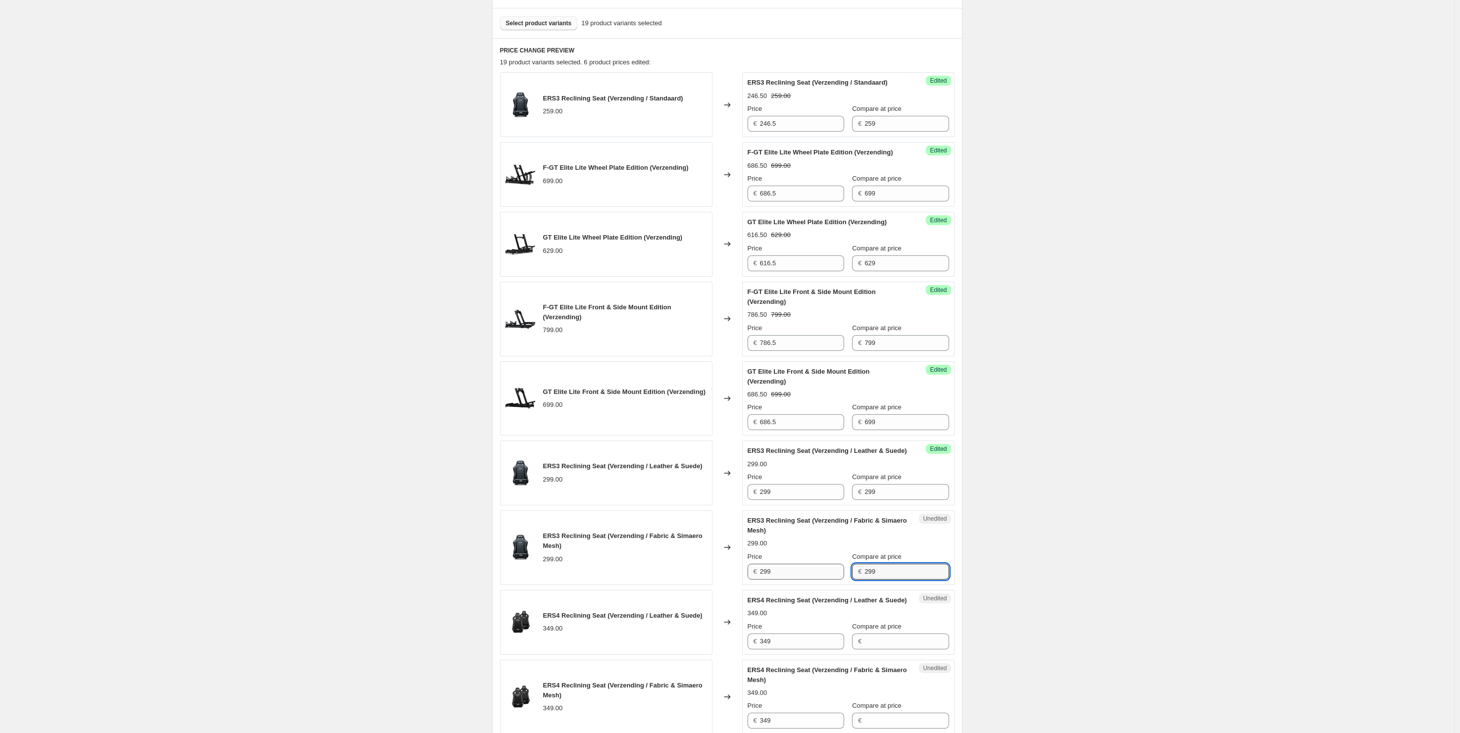
type input "299"
click at [806, 580] on input "299" at bounding box center [802, 572] width 84 height 16
type input "286.5"
click at [809, 649] on input "349" at bounding box center [802, 642] width 84 height 16
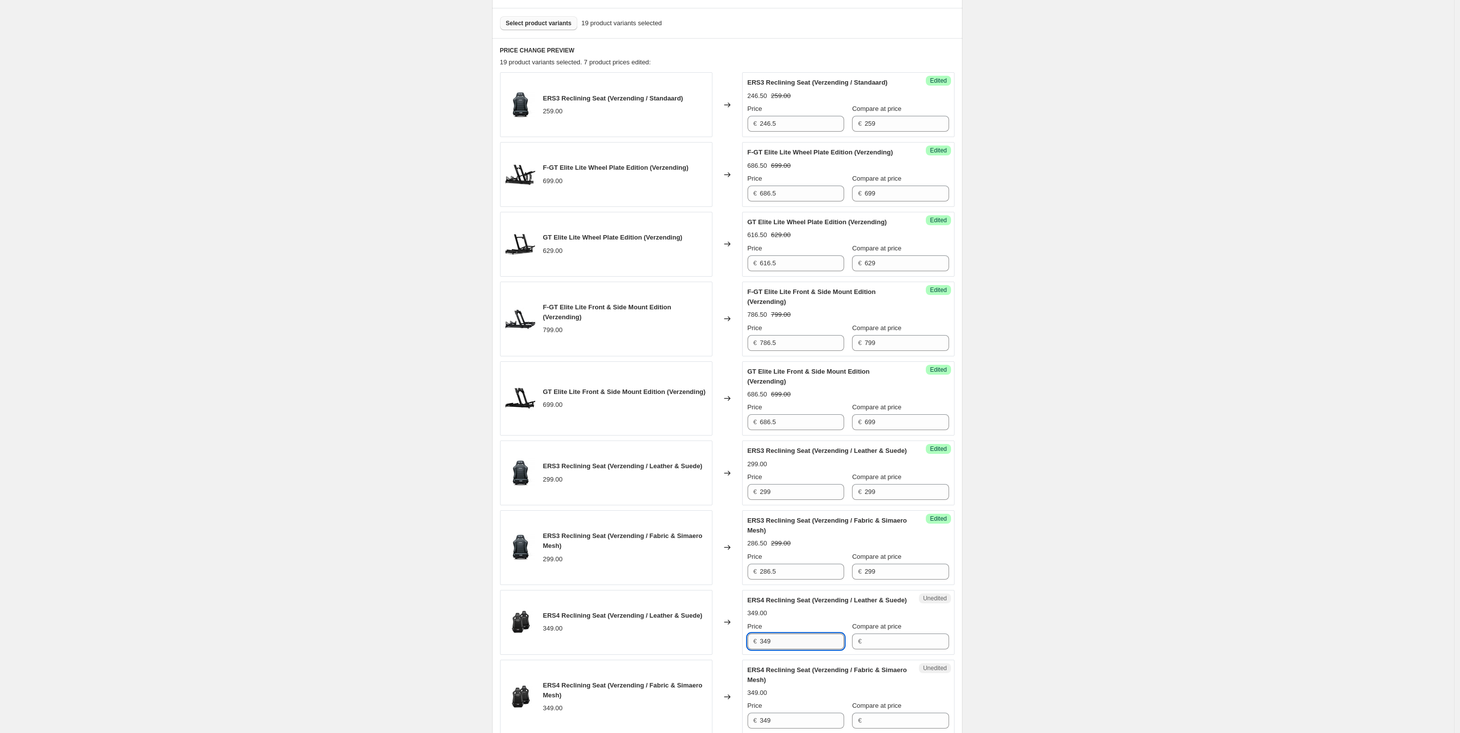
click at [809, 649] on input "349" at bounding box center [802, 642] width 84 height 16
click at [800, 575] on input "286.5" at bounding box center [802, 572] width 84 height 16
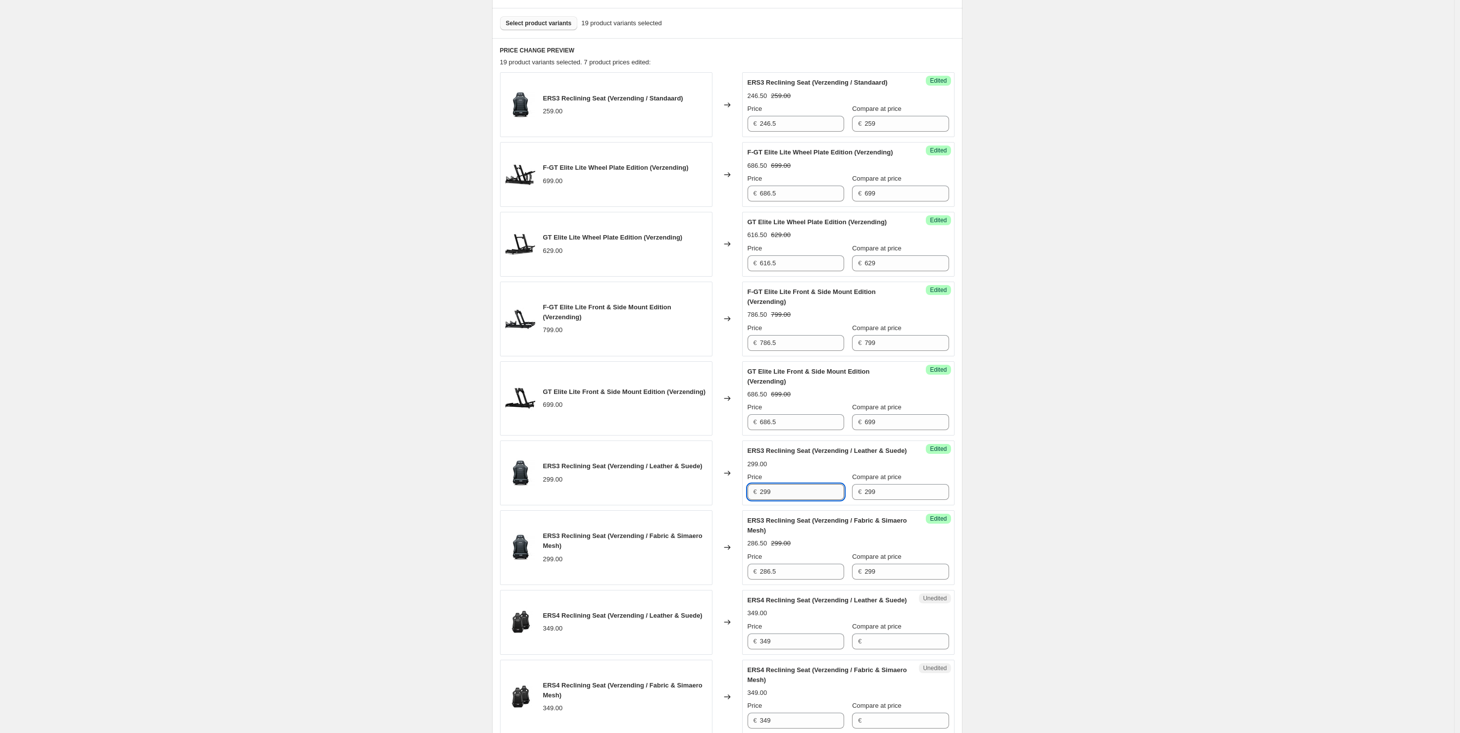
click at [788, 500] on input "299" at bounding box center [802, 492] width 84 height 16
paste input "86.5"
type input "286.5"
click at [793, 649] on input "349" at bounding box center [802, 642] width 84 height 16
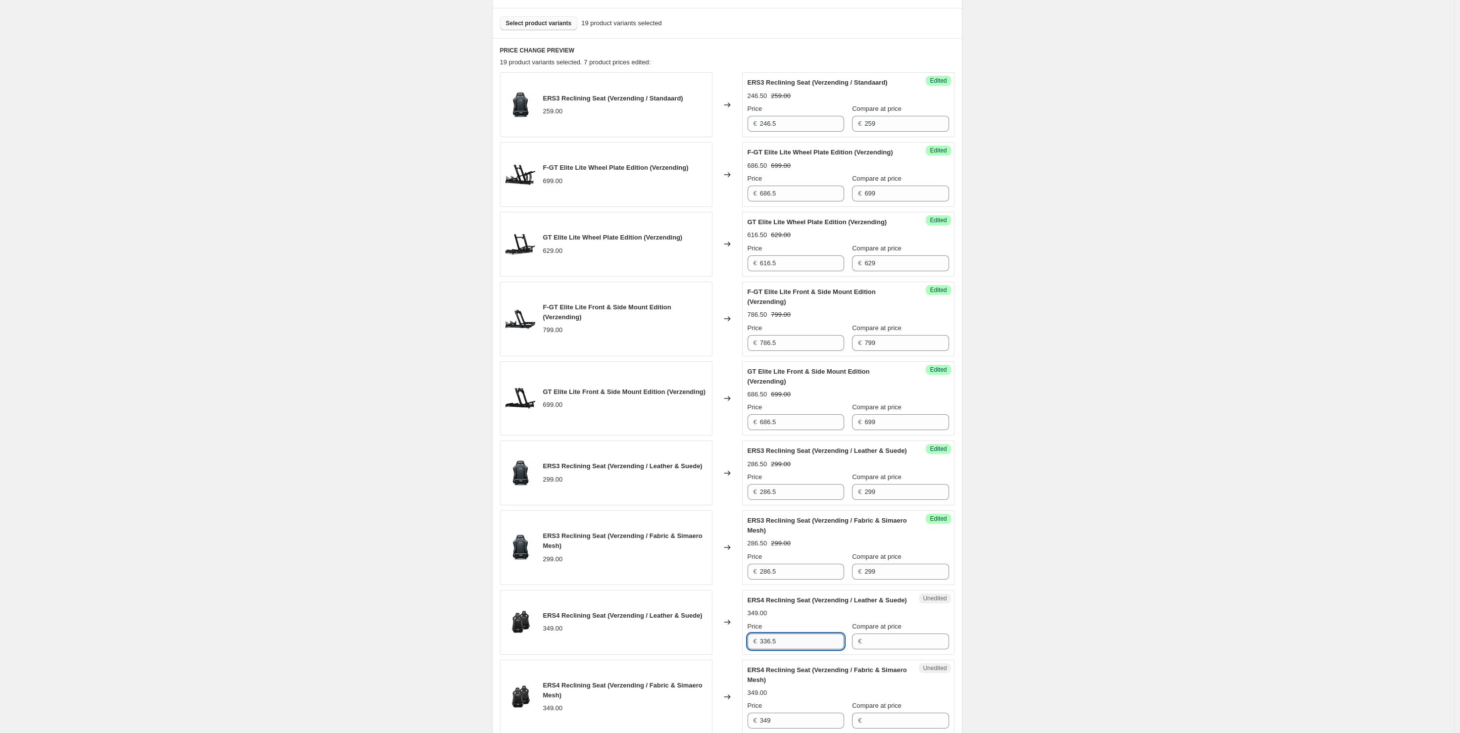
type input "336.5"
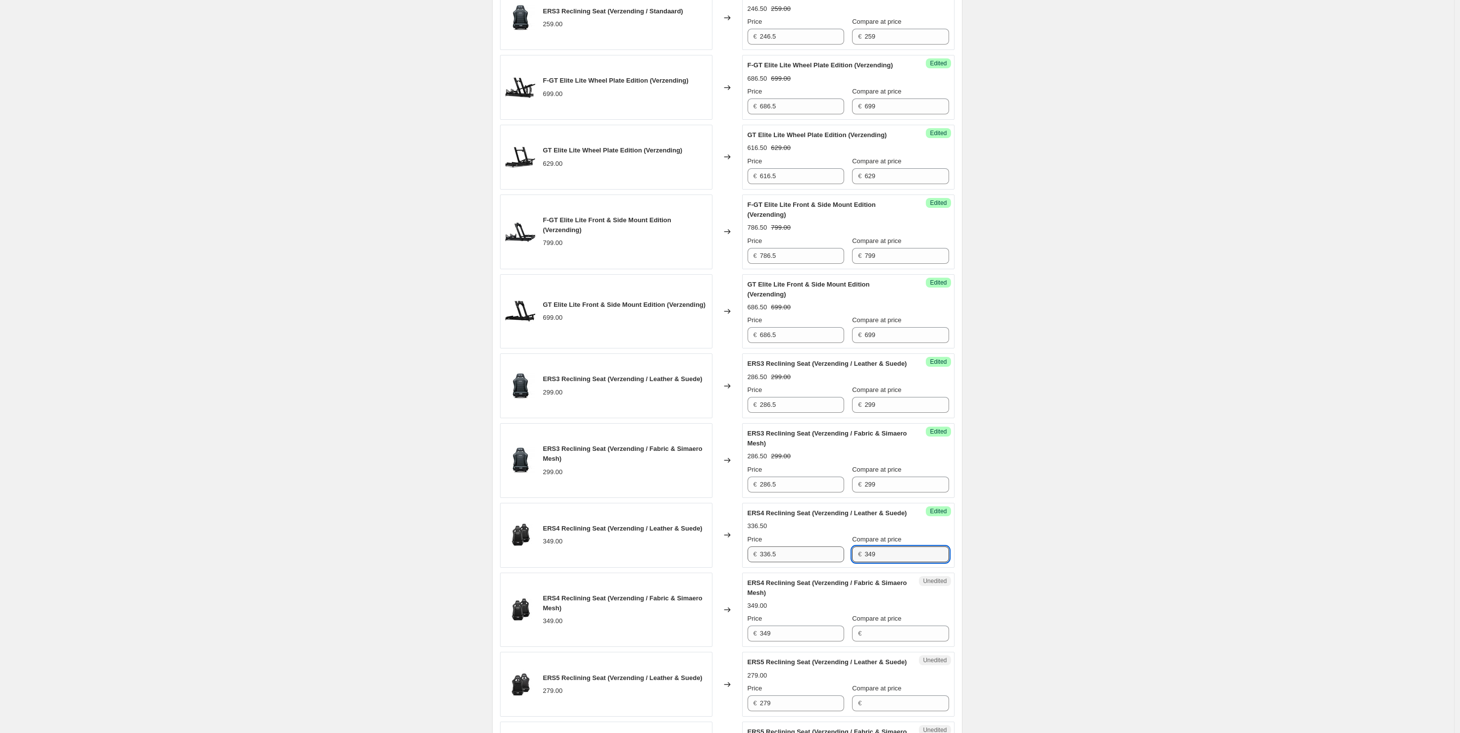
scroll to position [386, 0]
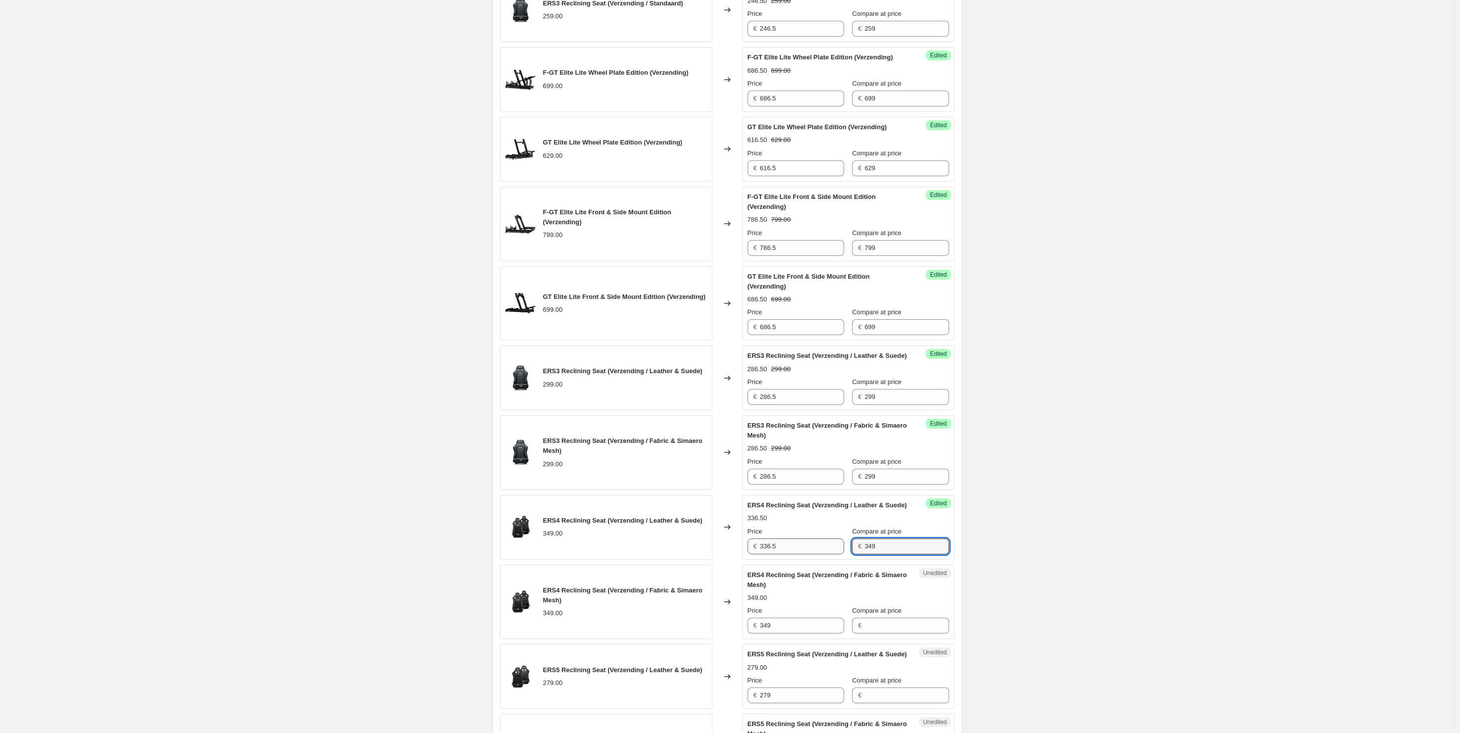
type input "349"
click at [791, 554] on input "336.5" at bounding box center [802, 547] width 84 height 16
click at [792, 554] on input "336.5" at bounding box center [802, 547] width 84 height 16
click at [790, 634] on input "349" at bounding box center [802, 626] width 84 height 16
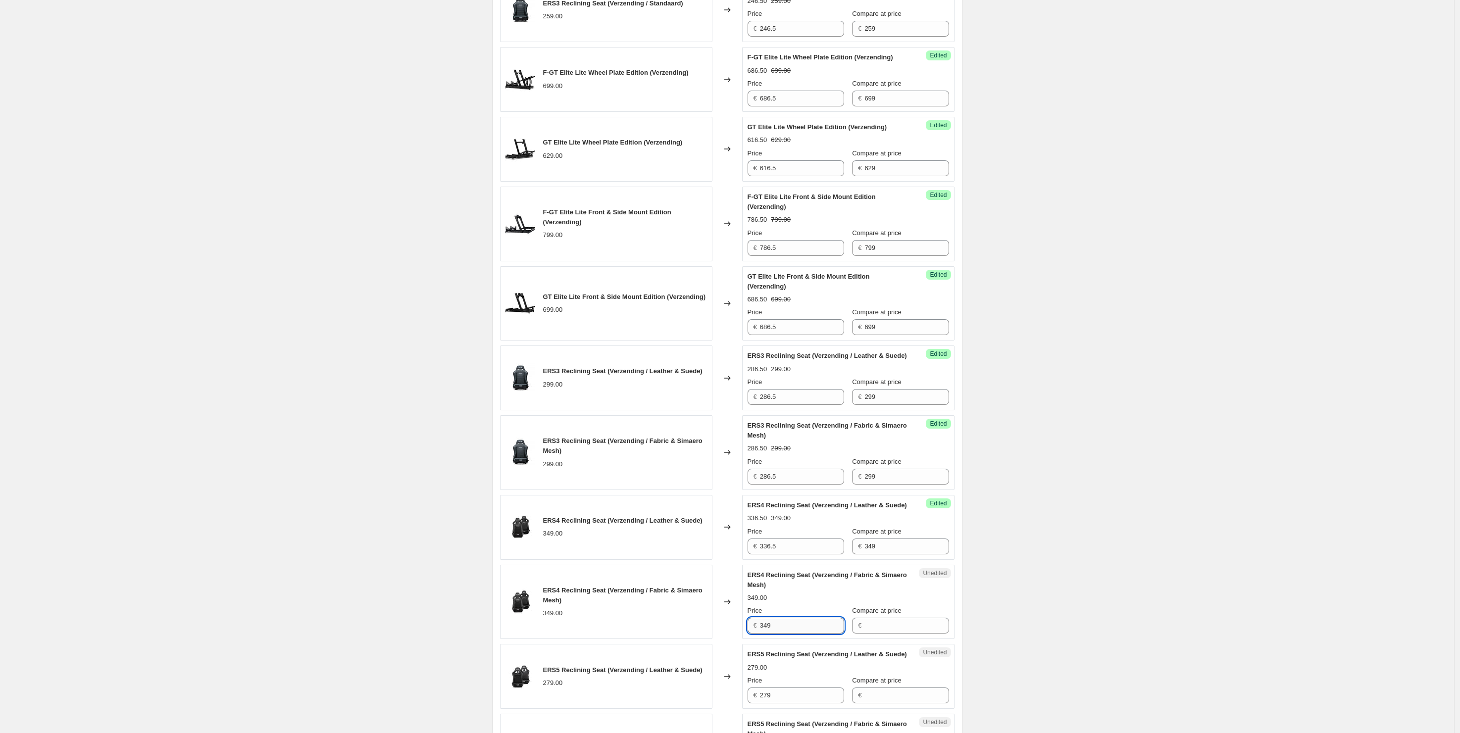
click at [790, 634] on input "349" at bounding box center [802, 626] width 84 height 16
paste input "36.5"
type input "336.5"
click at [880, 634] on input "Compare at price" at bounding box center [906, 626] width 84 height 16
type input "349"
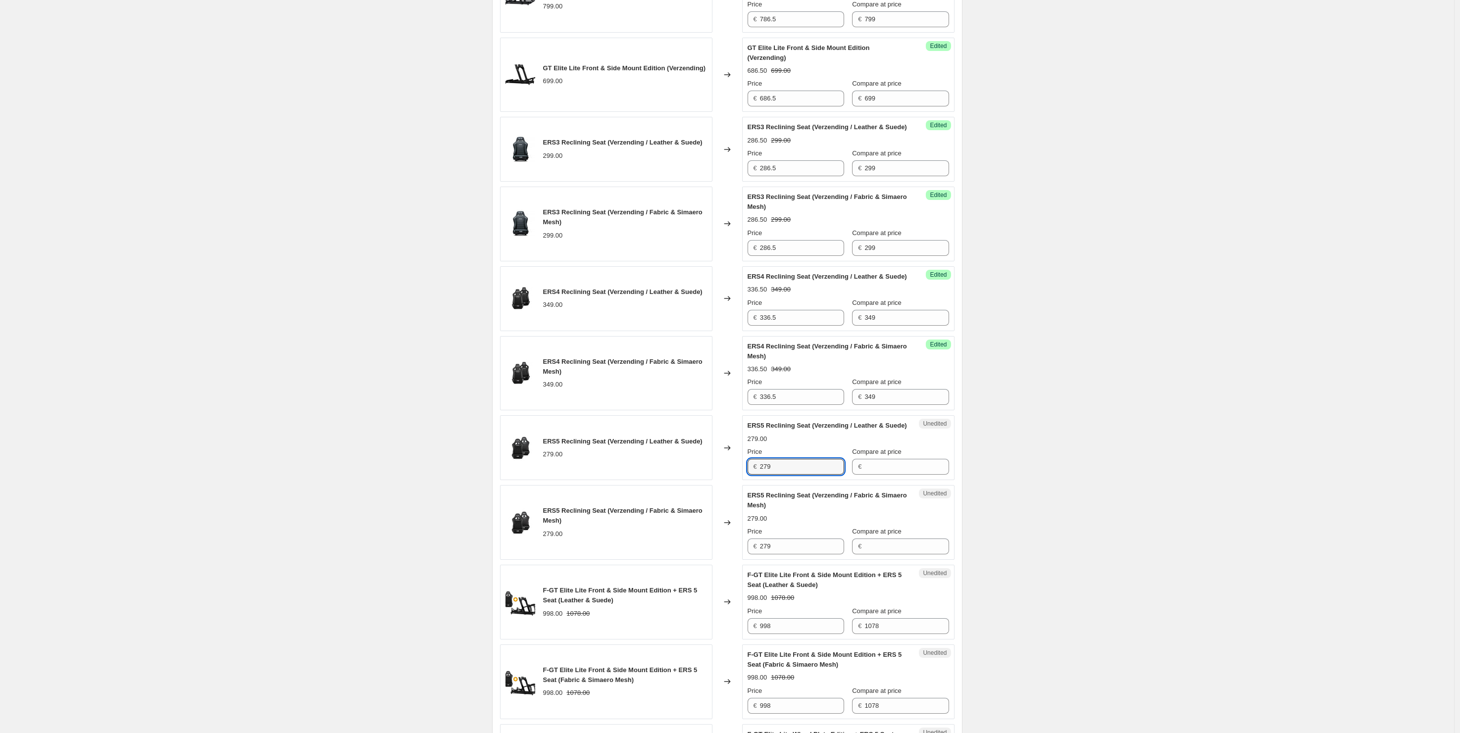
scroll to position [616, 0]
type input "266.5"
paste input "279"
type input "279"
click at [794, 553] on input "279" at bounding box center [802, 546] width 84 height 16
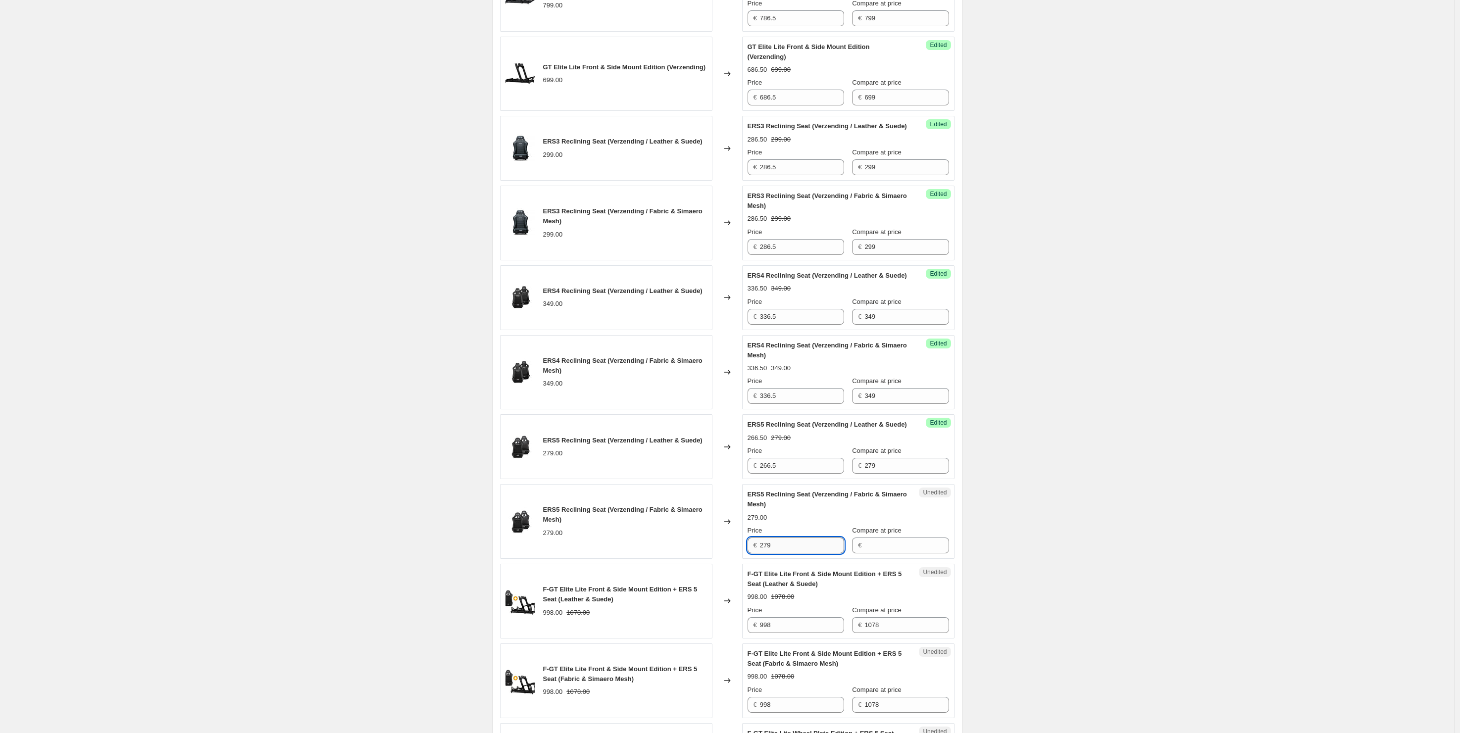
click at [794, 553] on input "279" at bounding box center [802, 546] width 84 height 16
type input "266.5"
paste input "279"
type input "279"
click at [794, 633] on input "998" at bounding box center [802, 625] width 84 height 16
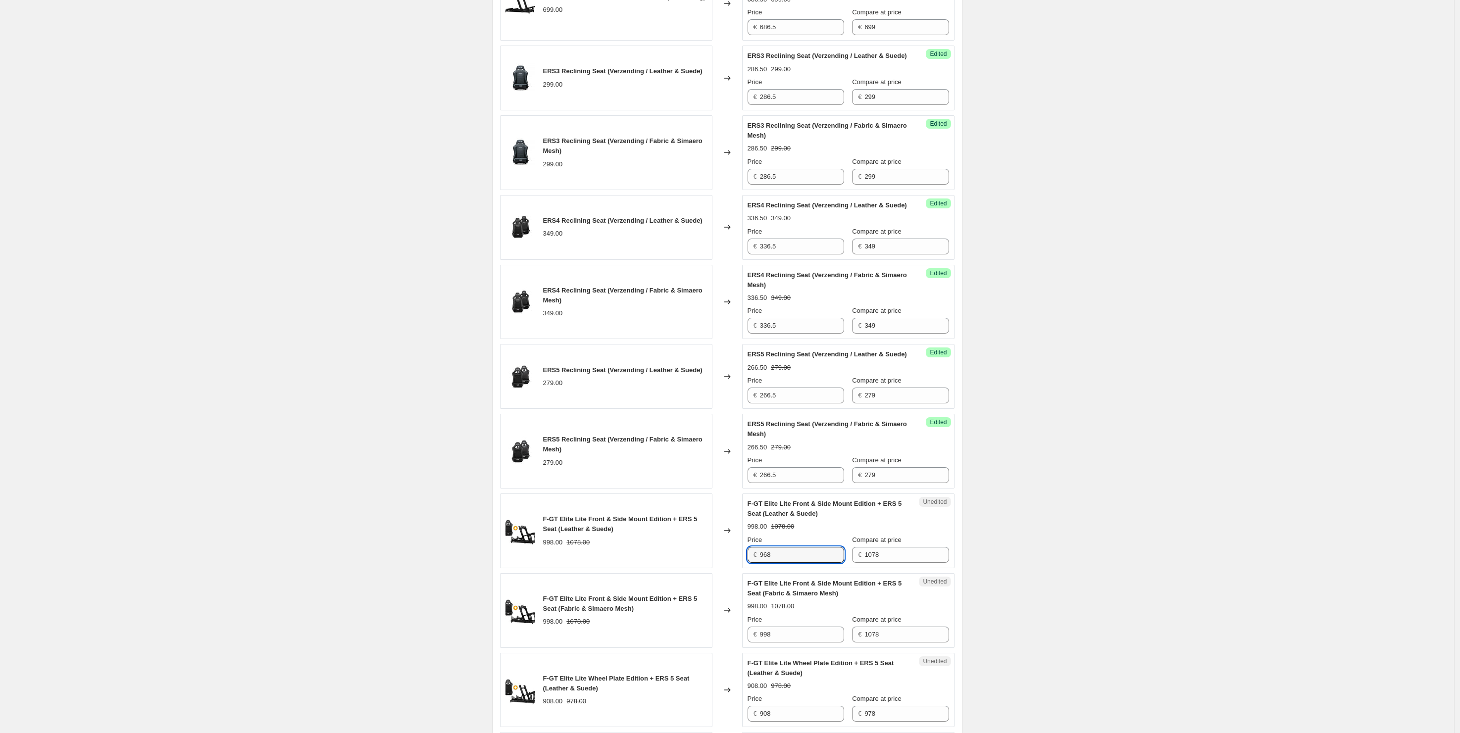
scroll to position [687, 0]
type input "968"
click at [770, 641] on input "998" at bounding box center [802, 634] width 84 height 16
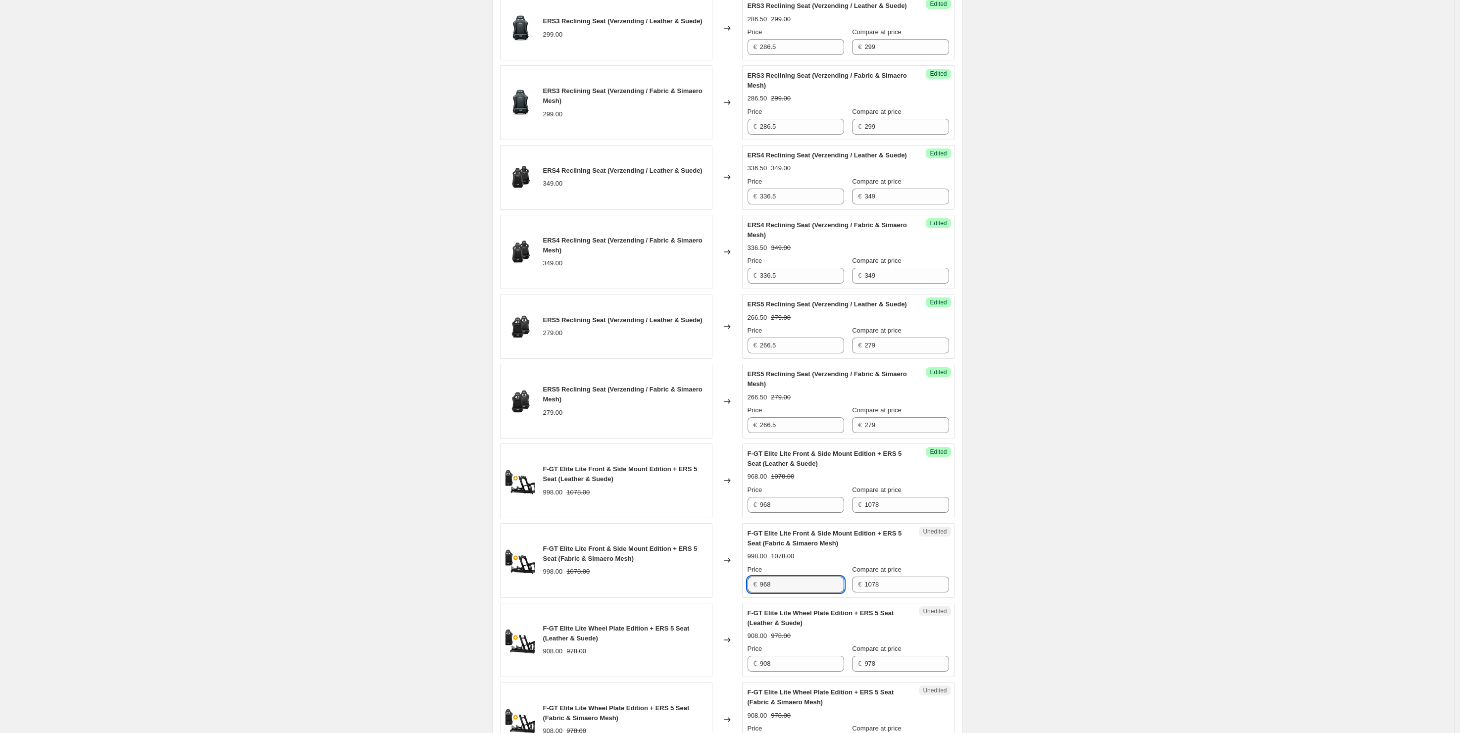
scroll to position [758, 0]
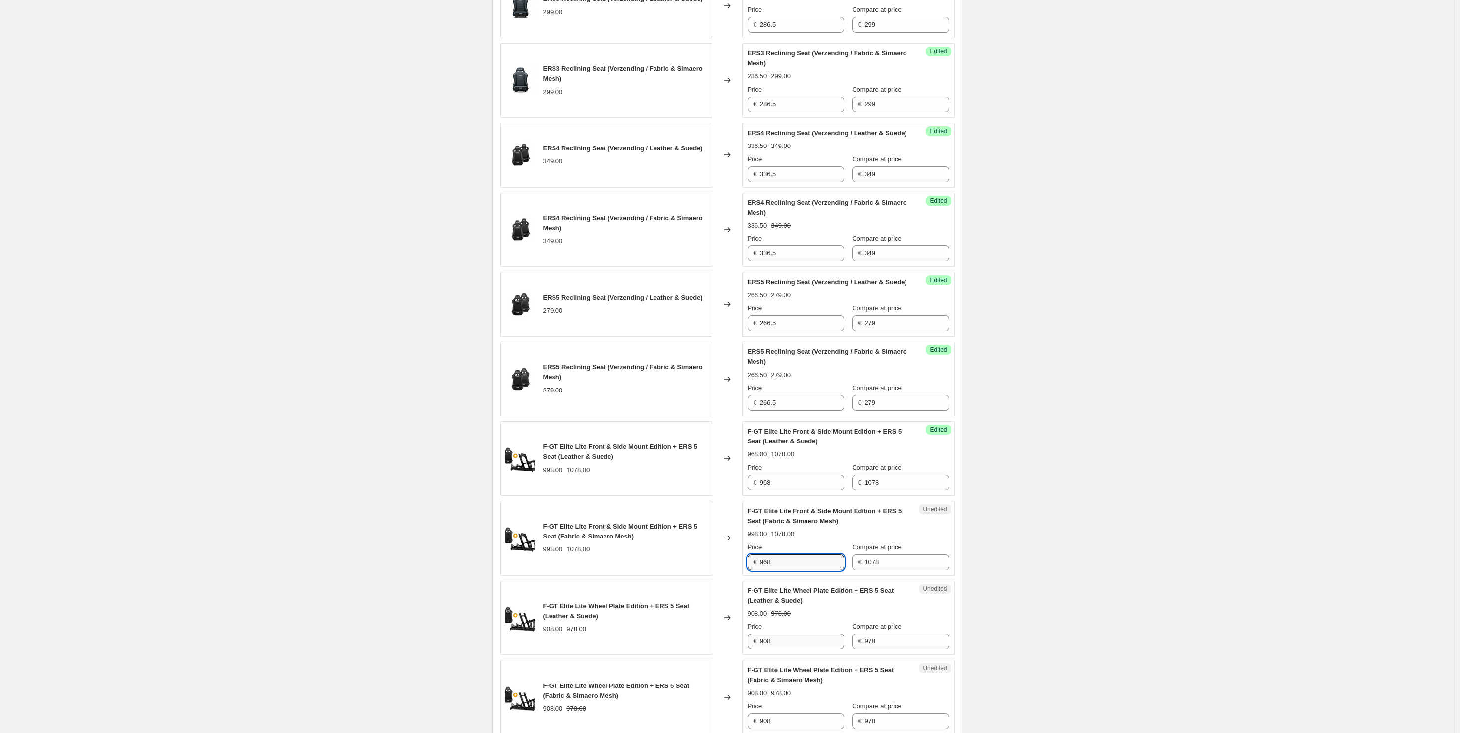
type input "968"
click at [775, 649] on input "908" at bounding box center [802, 642] width 84 height 16
drag, startPoint x: 780, startPoint y: 671, endPoint x: 729, endPoint y: 668, distance: 51.5
click at [760, 649] on input "908" at bounding box center [802, 642] width 84 height 16
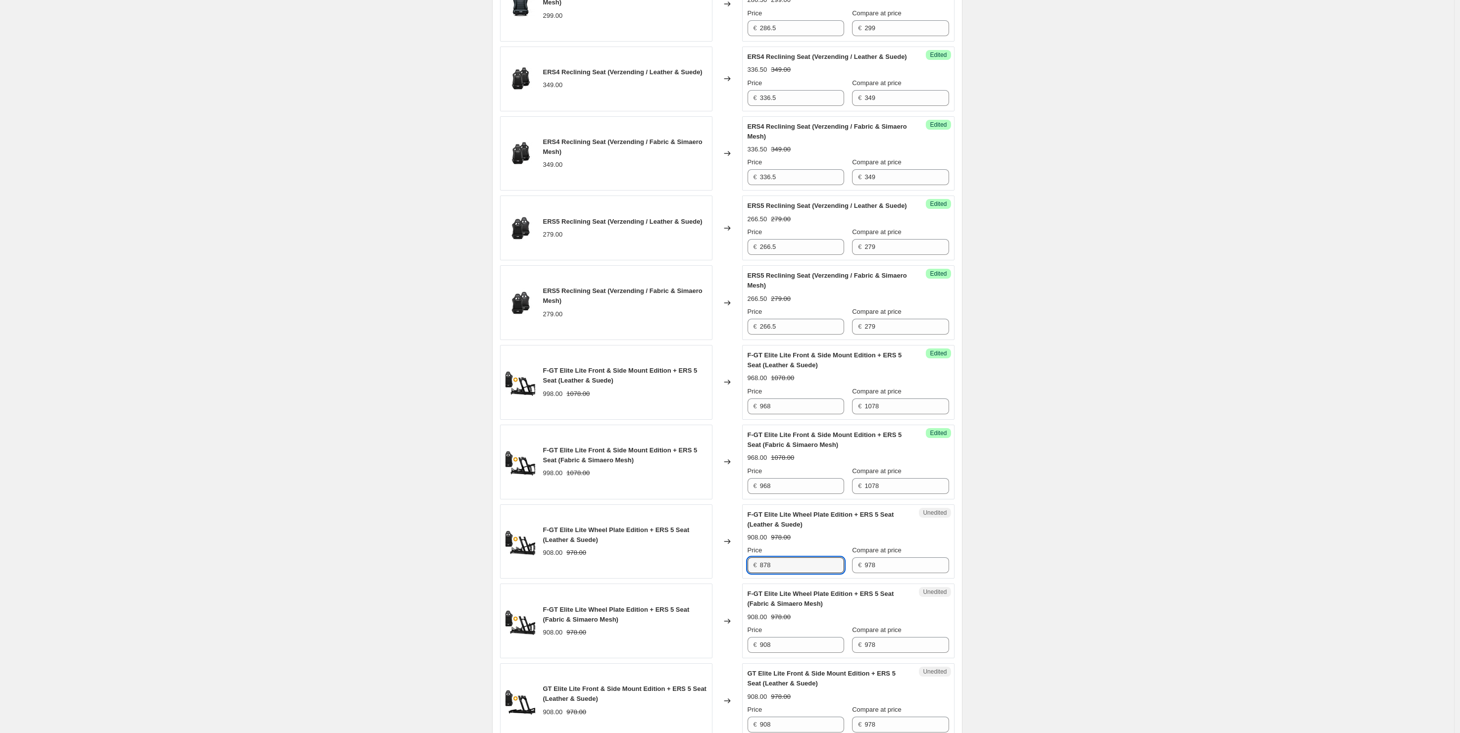
scroll to position [838, 0]
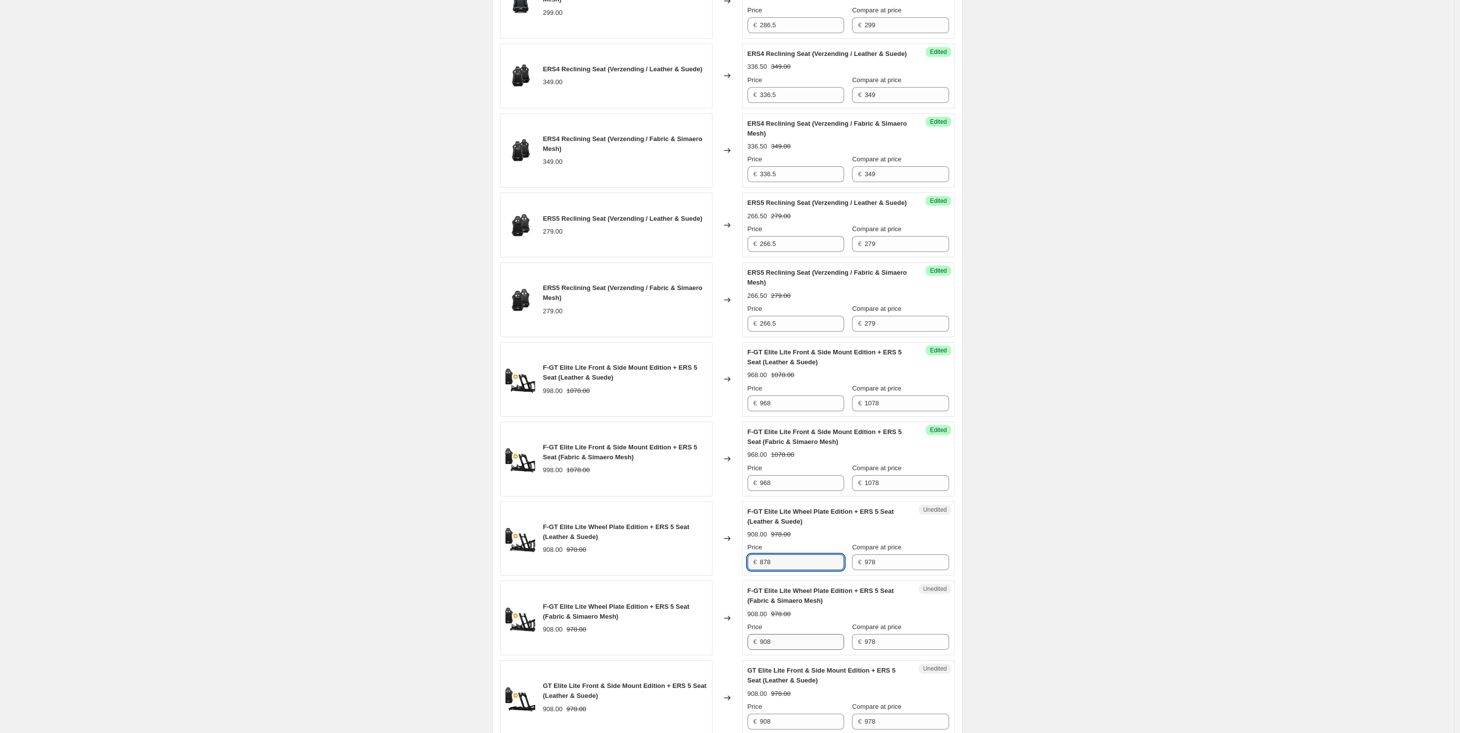
type input "878"
click at [794, 650] on input "908" at bounding box center [802, 642] width 84 height 16
drag, startPoint x: 791, startPoint y: 672, endPoint x: 730, endPoint y: 665, distance: 61.3
click at [760, 650] on input "908" at bounding box center [802, 642] width 84 height 16
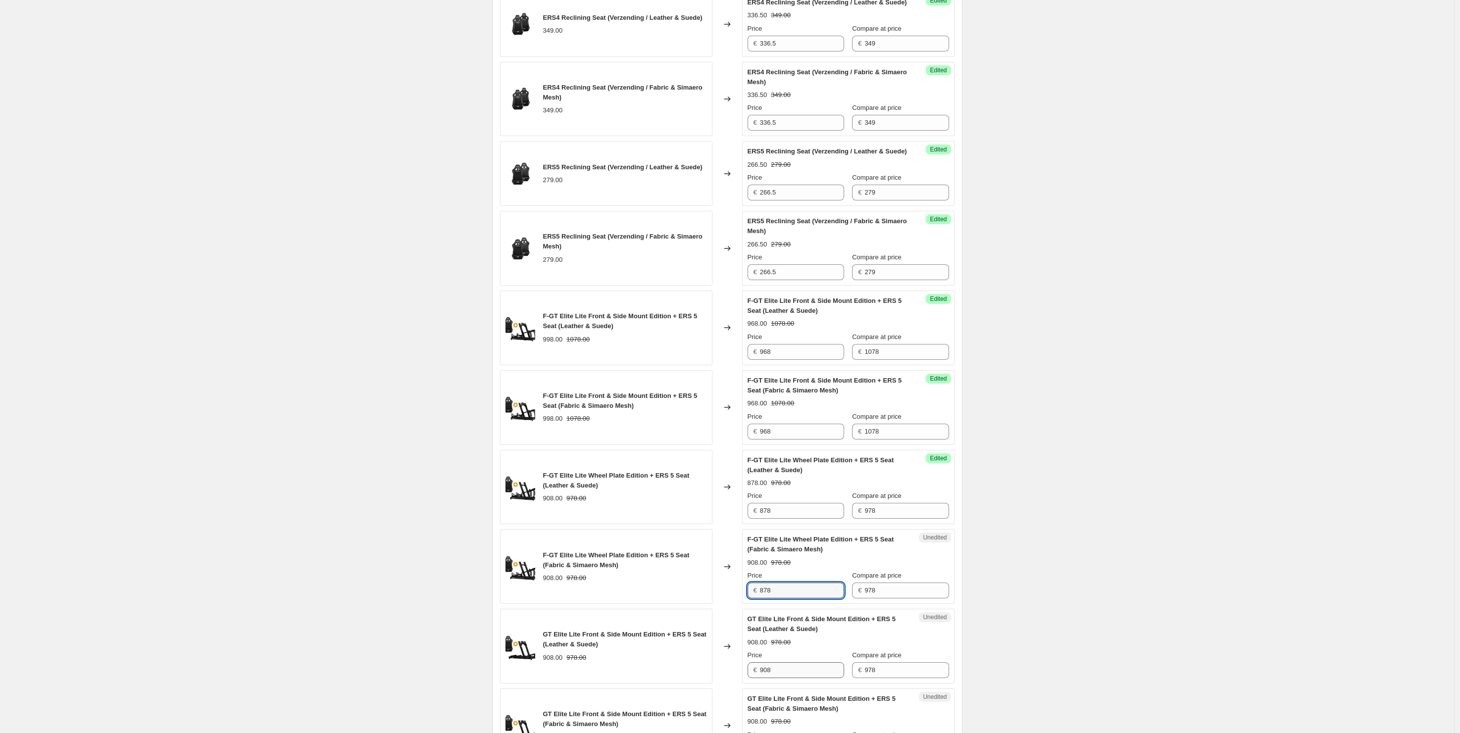
scroll to position [972, 0]
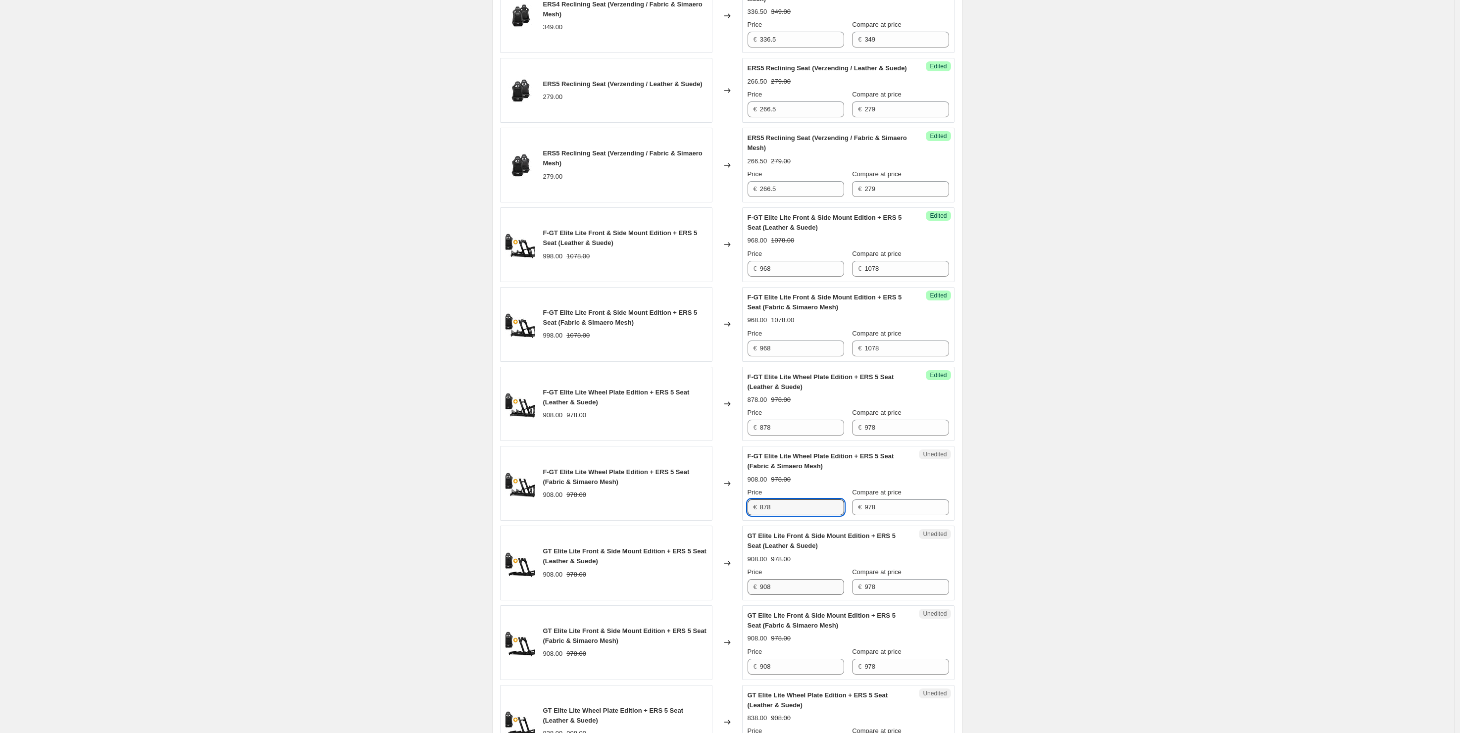
type input "878"
click at [783, 595] on input "908" at bounding box center [802, 587] width 84 height 16
type input "878"
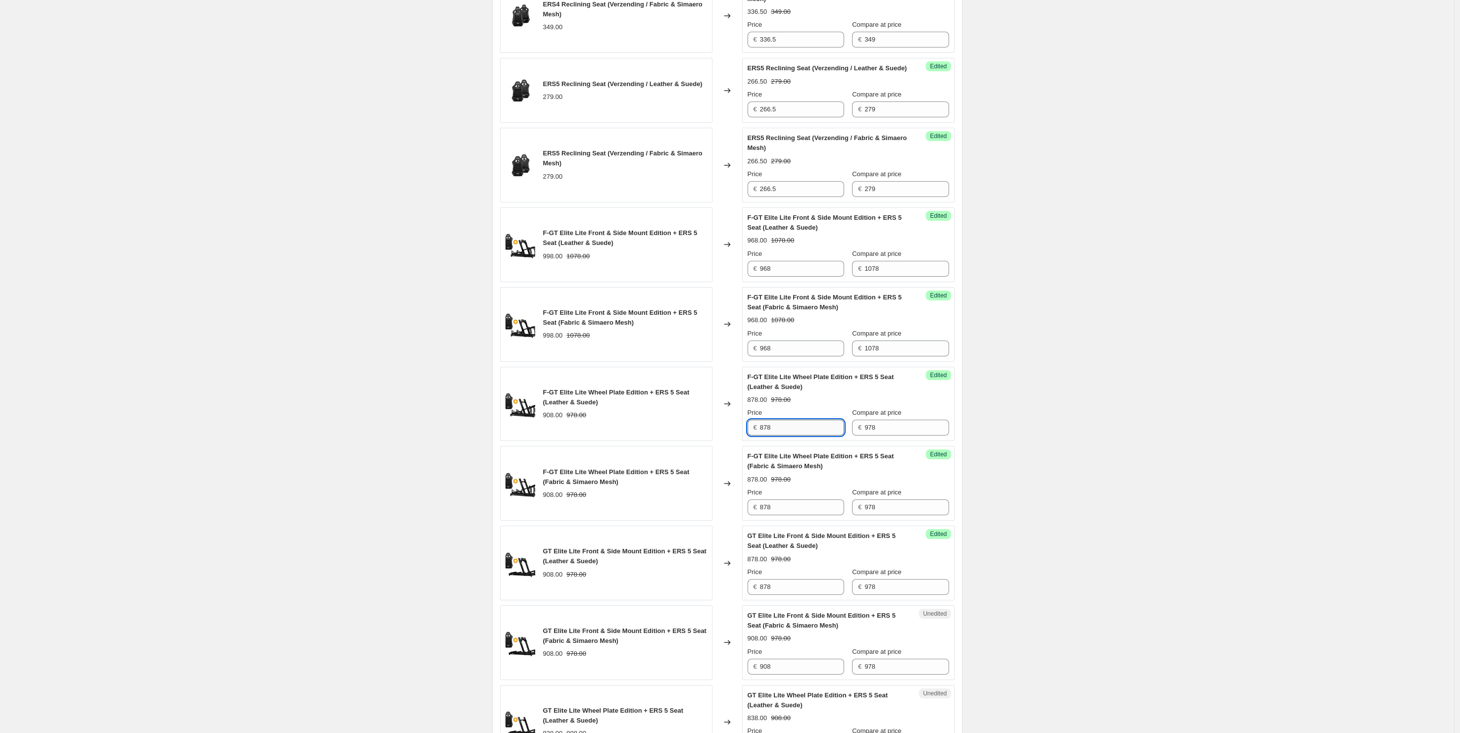
click at [821, 436] on input "878" at bounding box center [802, 428] width 84 height 16
type input "908"
click at [785, 515] on input "878" at bounding box center [802, 507] width 84 height 16
type input "908"
click at [789, 595] on input "878" at bounding box center [802, 587] width 84 height 16
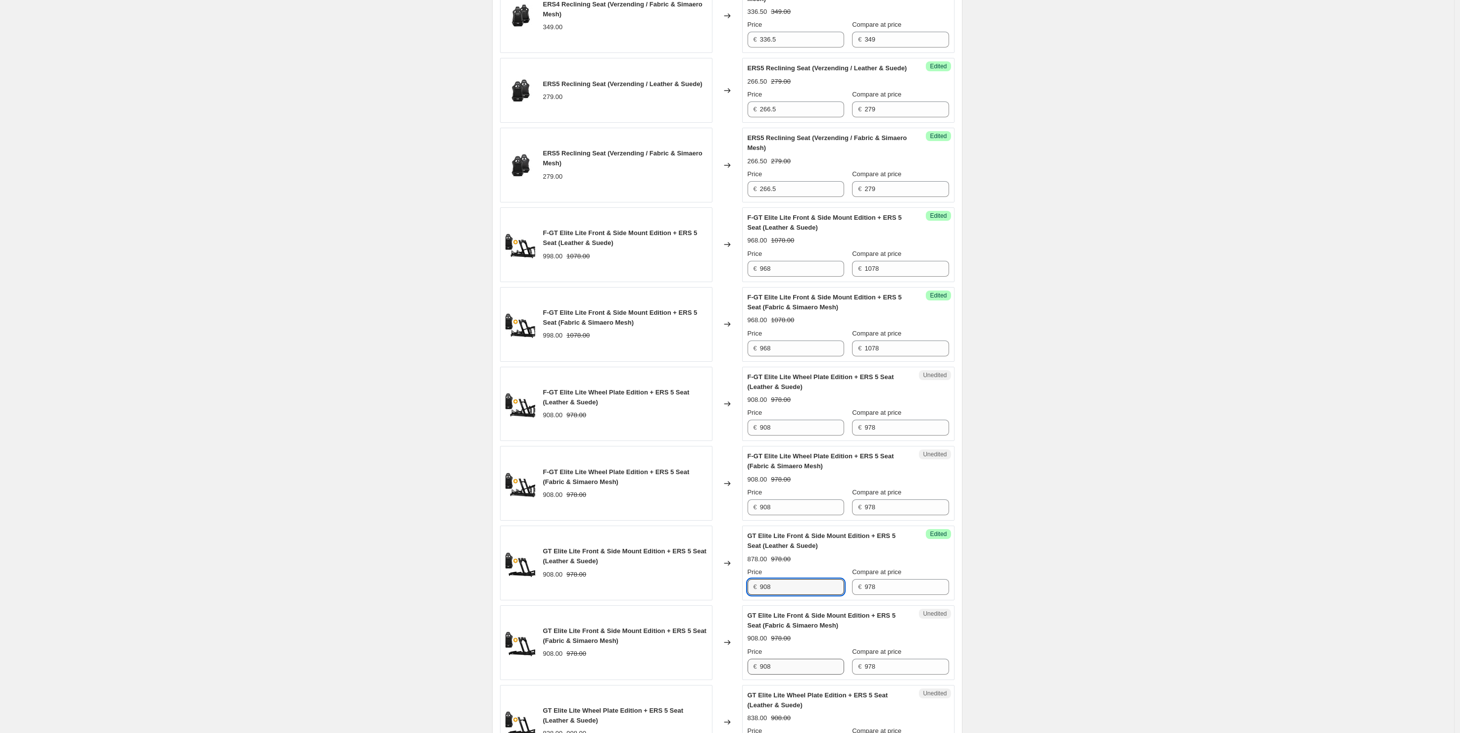
type input "908"
click at [792, 675] on input "908" at bounding box center [802, 667] width 84 height 16
click at [786, 356] on input "968" at bounding box center [802, 349] width 84 height 16
type input "998"
click at [782, 277] on input "968" at bounding box center [802, 269] width 84 height 16
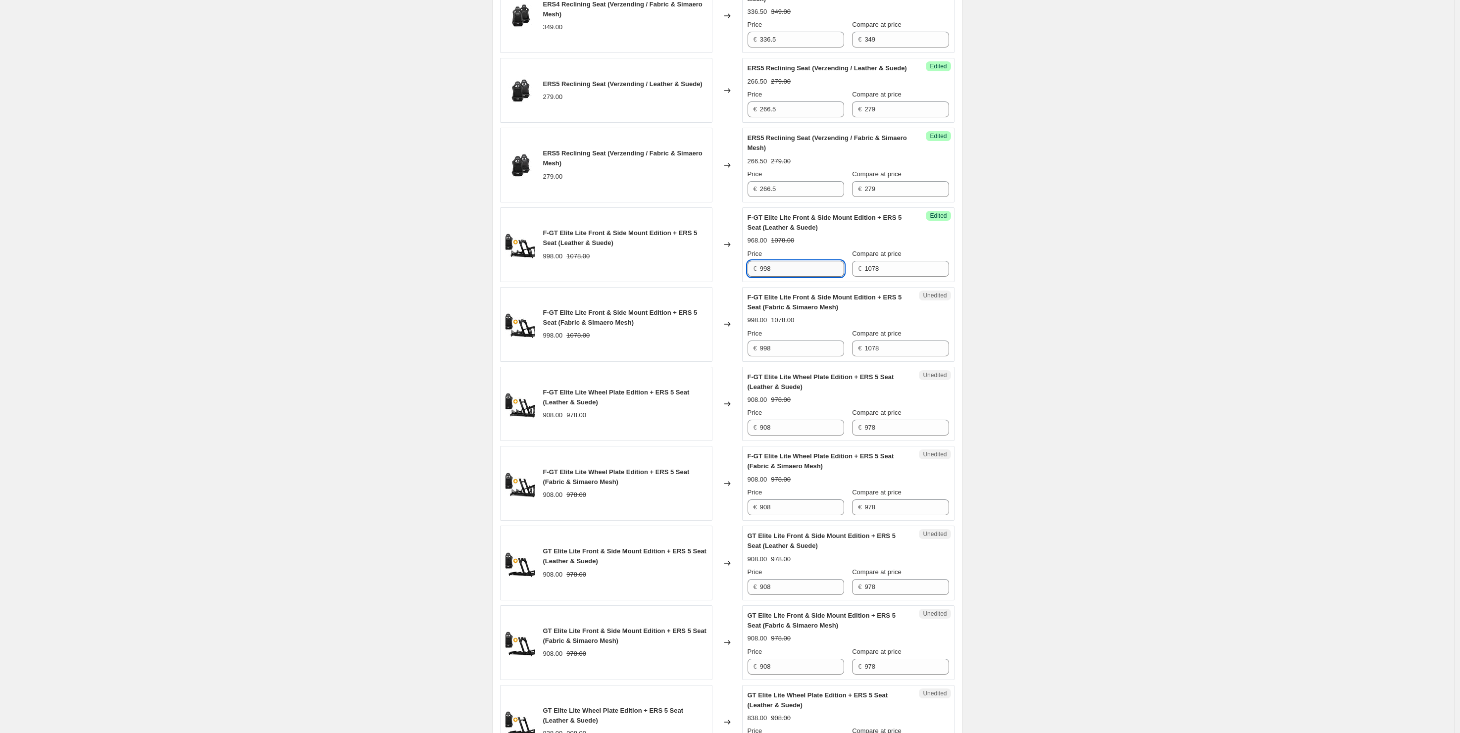
click at [789, 277] on input "998" at bounding box center [802, 269] width 84 height 16
drag, startPoint x: 772, startPoint y: 299, endPoint x: 778, endPoint y: 372, distance: 72.5
click at [772, 277] on input "998" at bounding box center [802, 269] width 84 height 16
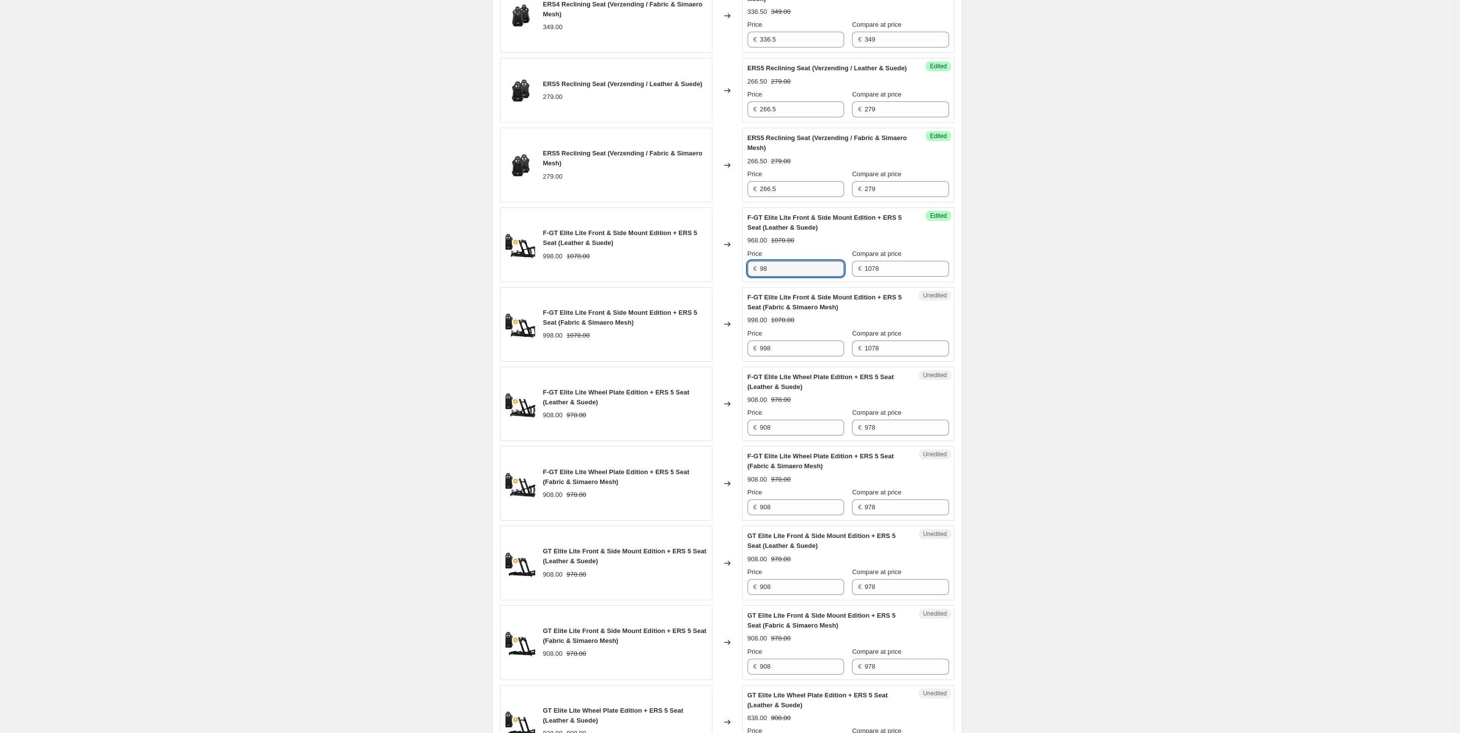
type input "968"
click at [773, 356] on input "998" at bounding box center [802, 349] width 84 height 16
type input "968"
click at [795, 436] on input "908" at bounding box center [802, 428] width 84 height 16
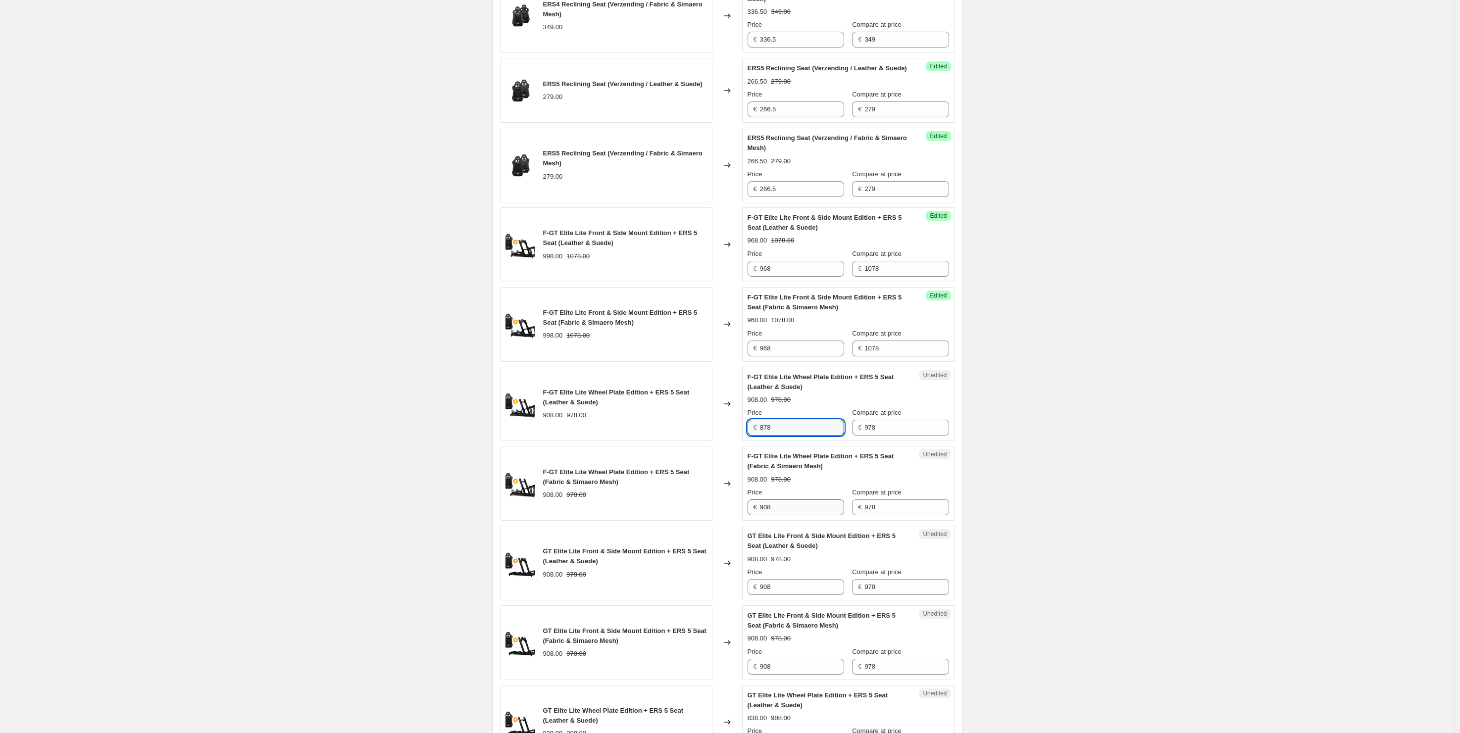
type input "878"
click at [784, 515] on input "908" at bounding box center [802, 507] width 84 height 16
type input "878"
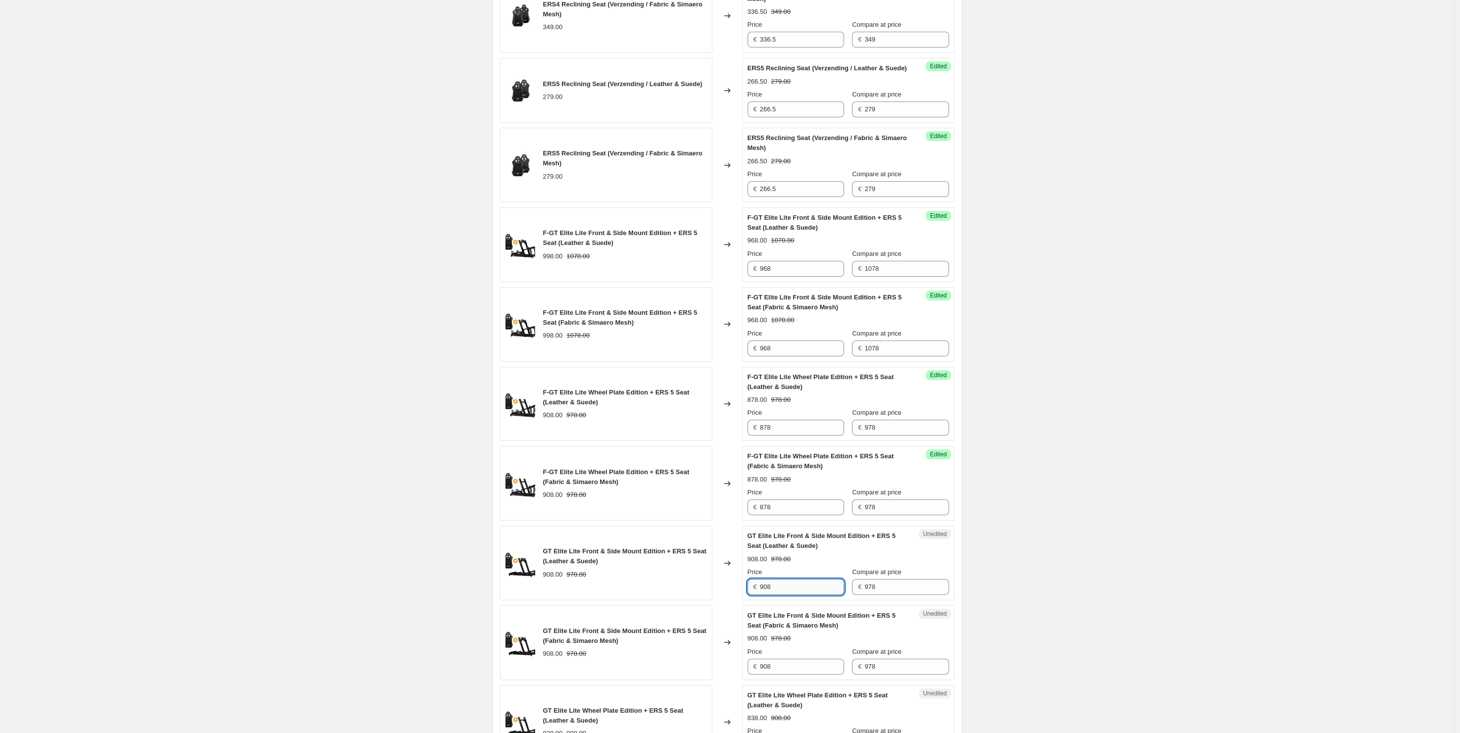
click at [781, 595] on input "908" at bounding box center [802, 587] width 84 height 16
type input "878"
click at [782, 675] on input "908" at bounding box center [802, 667] width 84 height 16
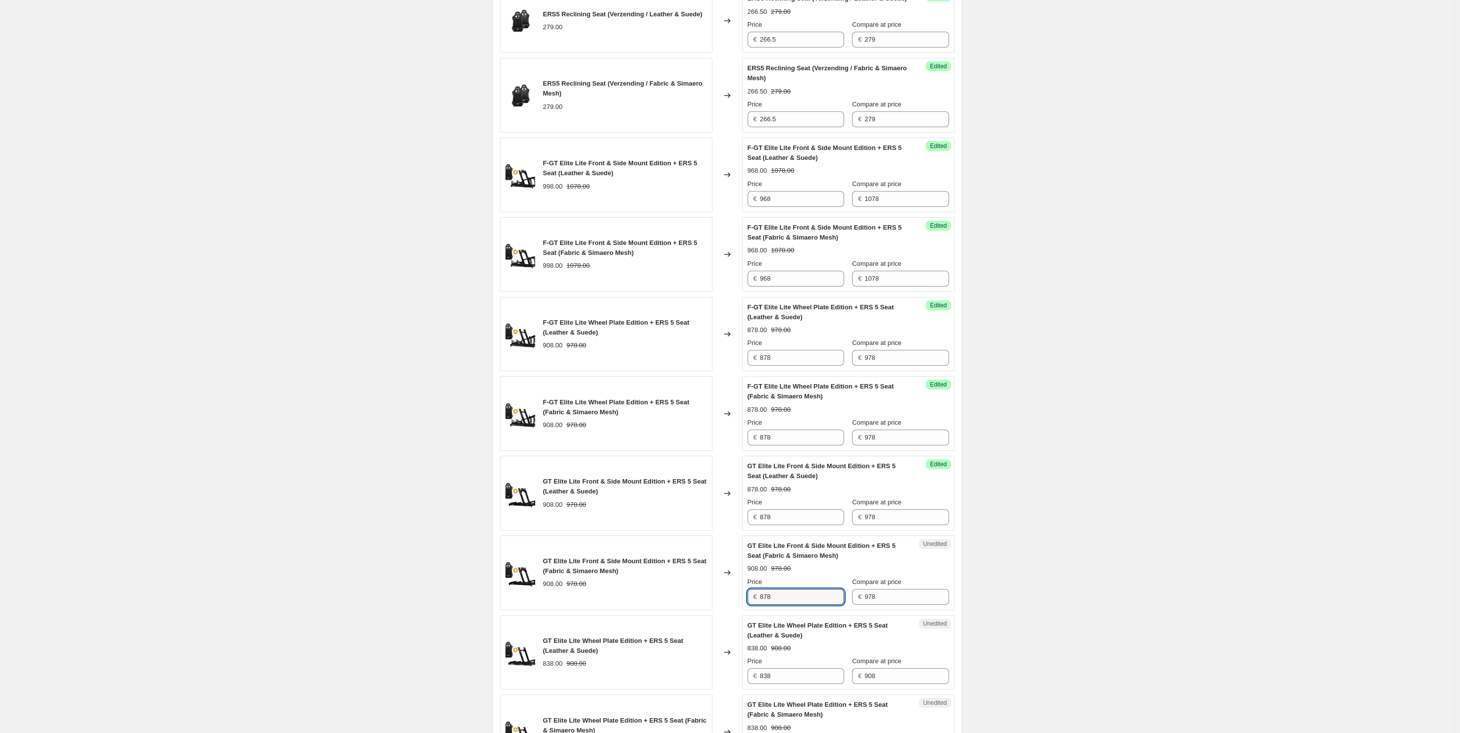
scroll to position [1083, 0]
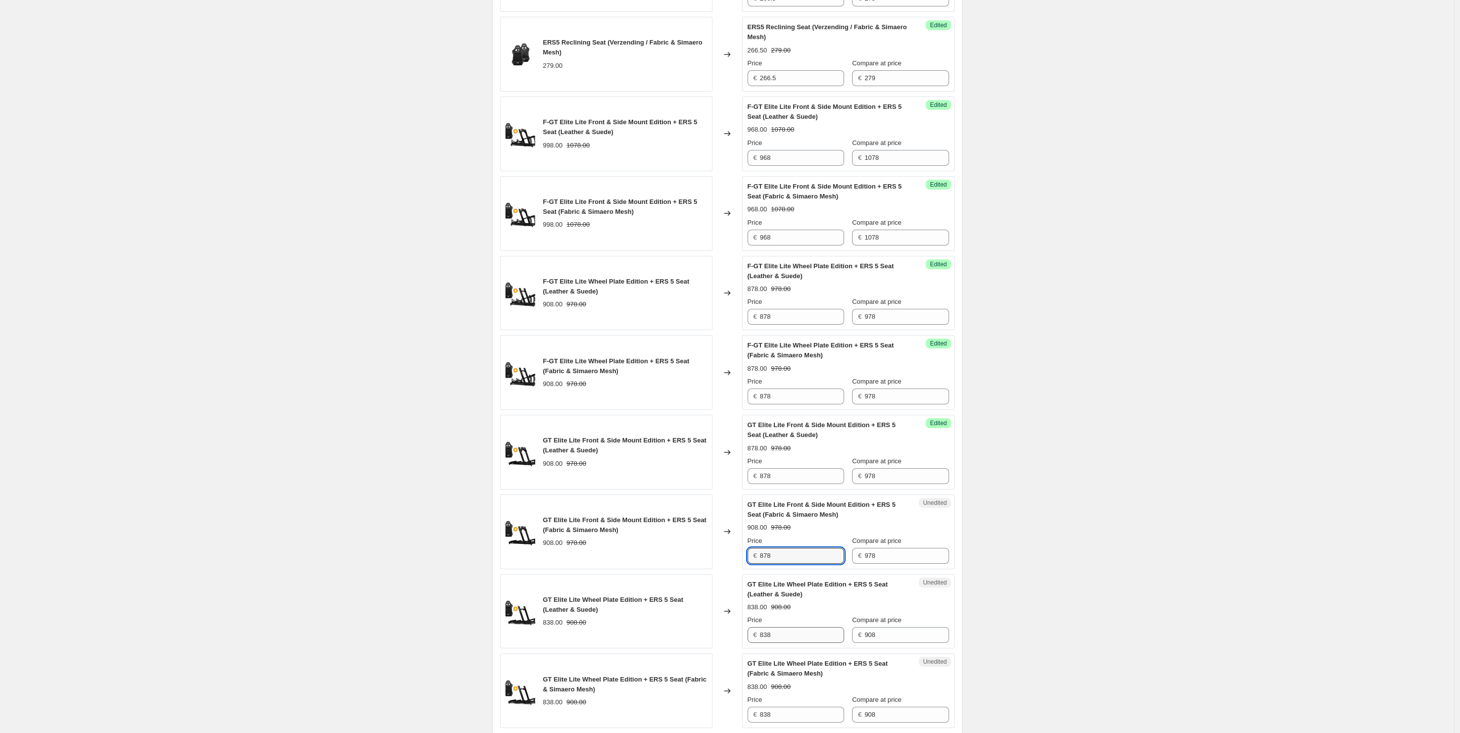
type input "878"
click at [771, 643] on input "838" at bounding box center [802, 635] width 84 height 16
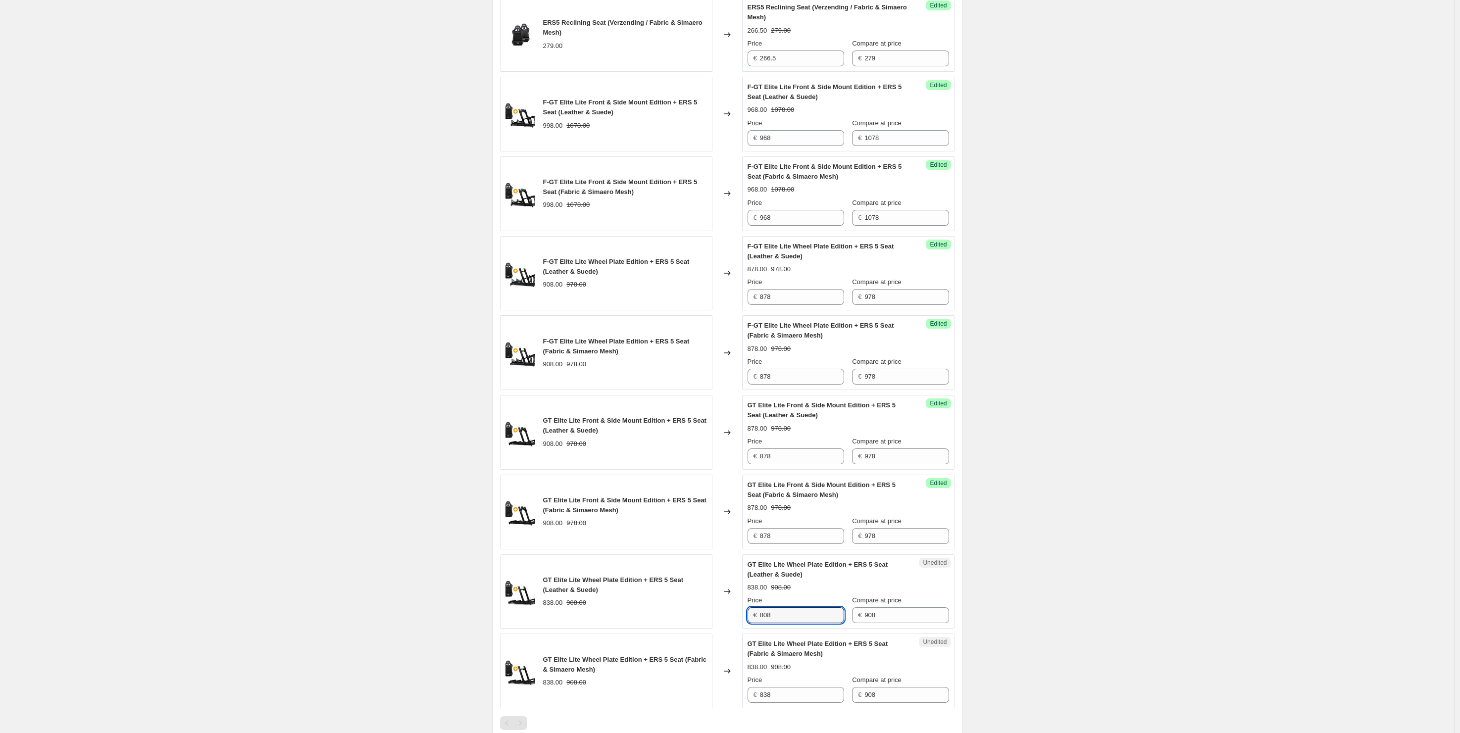
scroll to position [1123, 0]
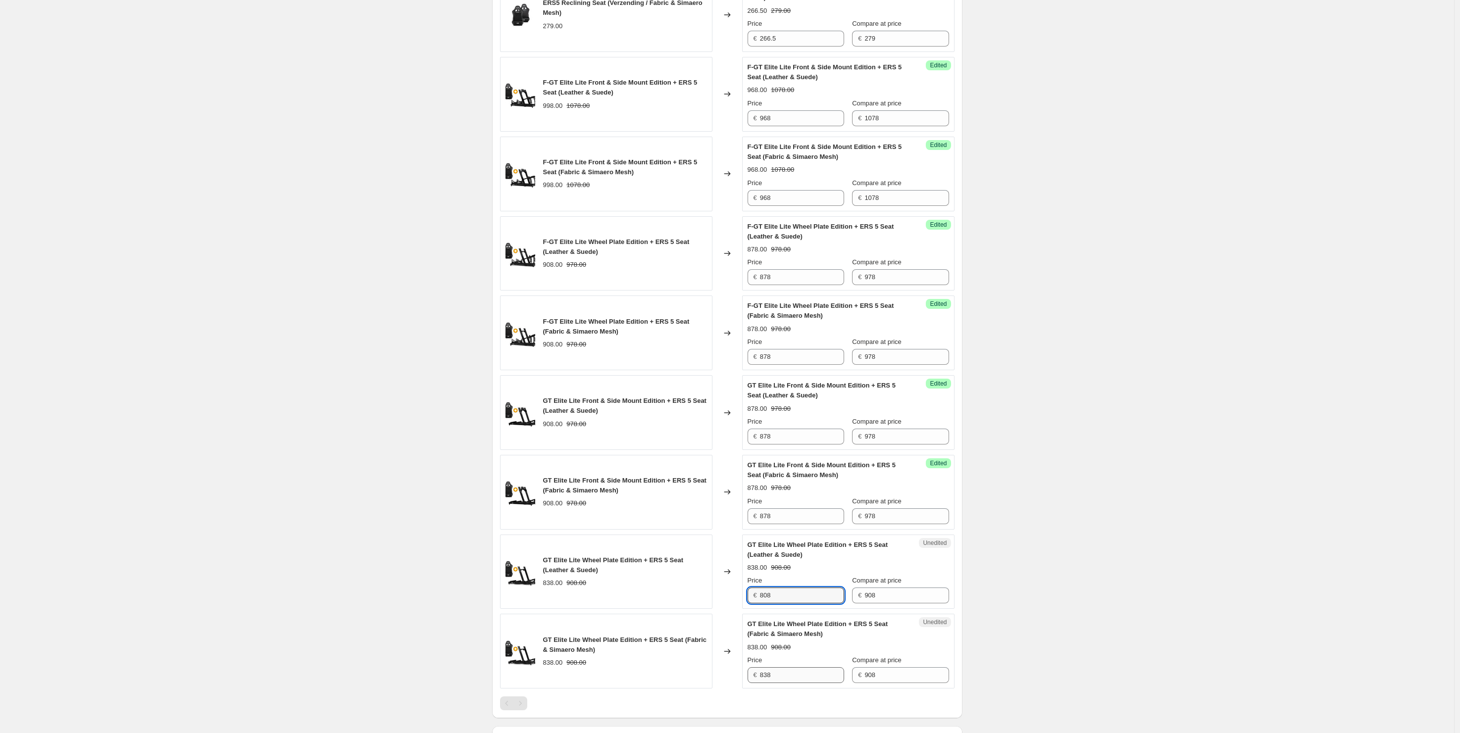
type input "808"
click at [771, 683] on input "838" at bounding box center [802, 675] width 84 height 16
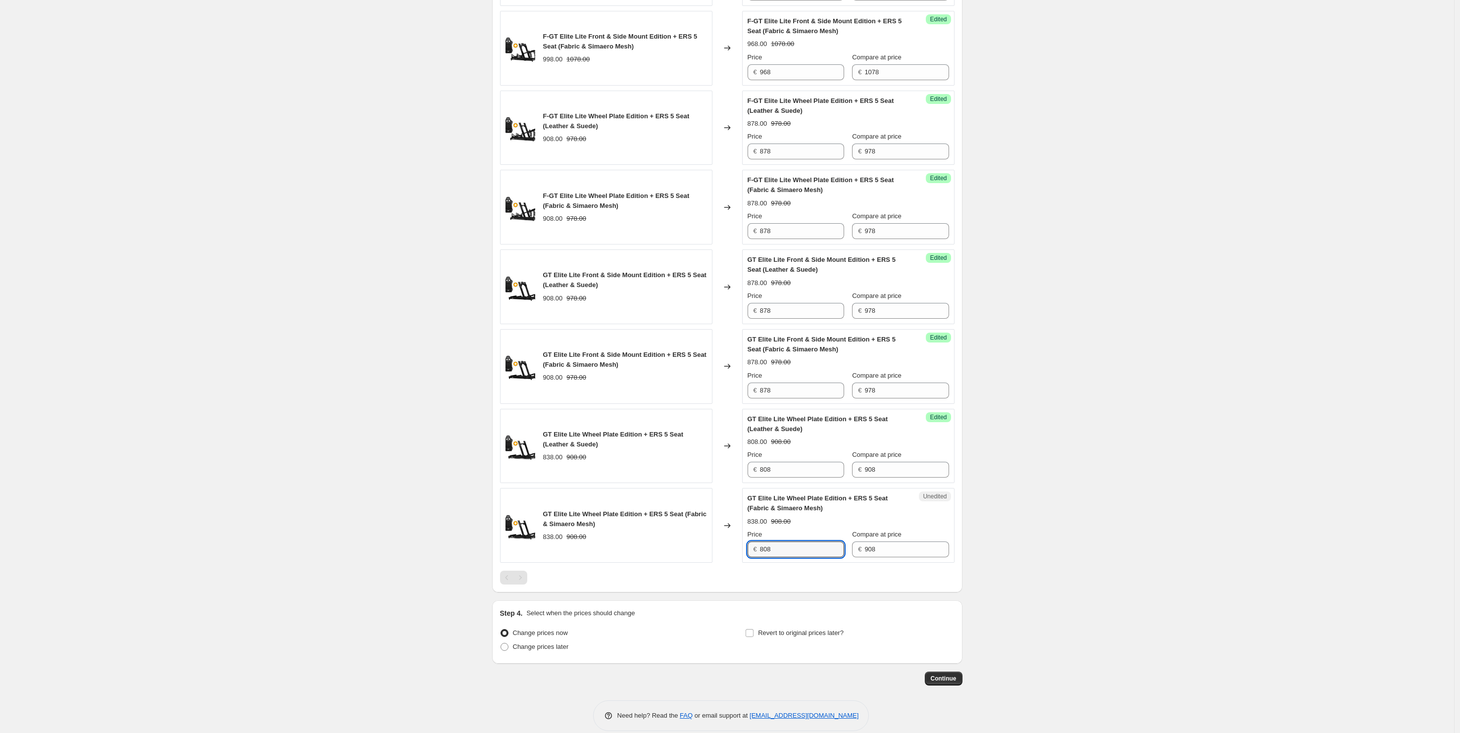
scroll to position [1257, 0]
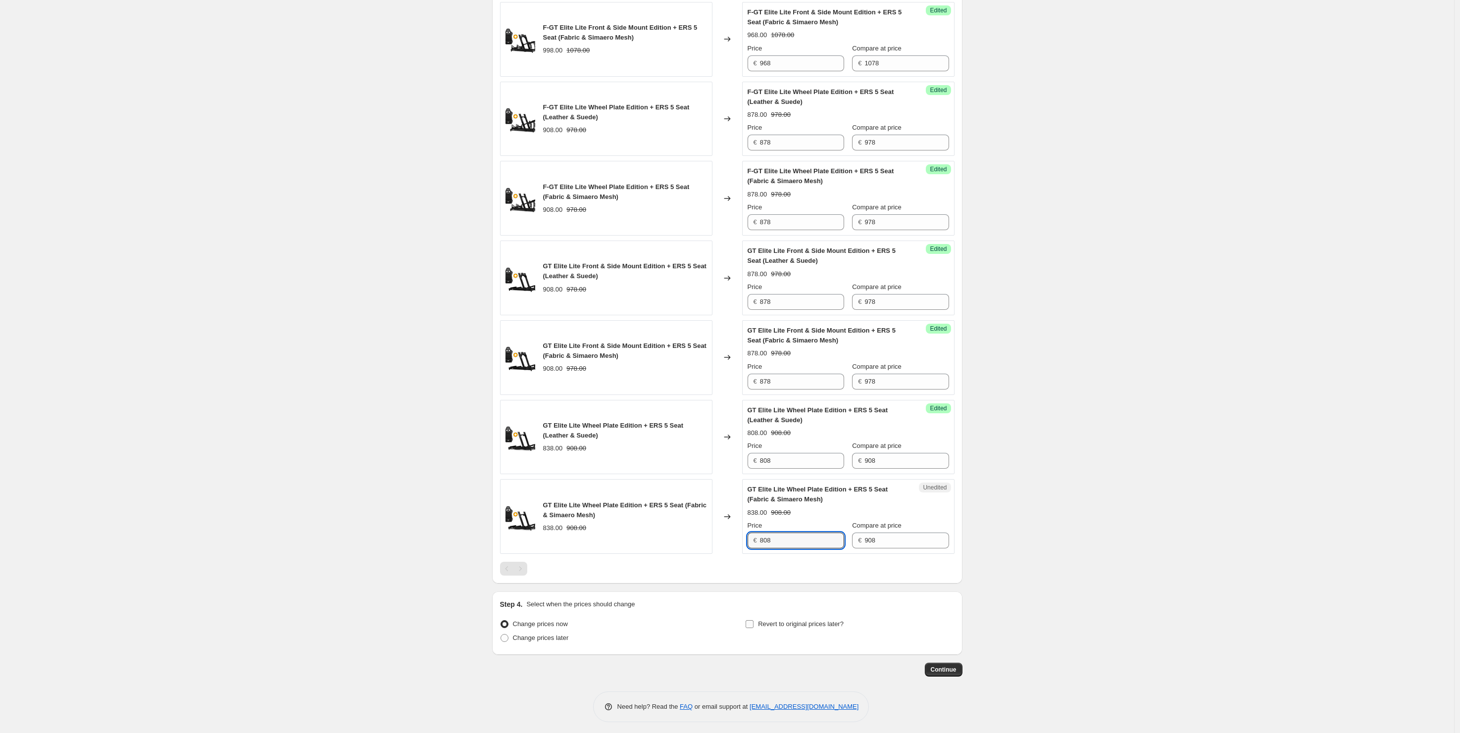
type input "808"
click at [800, 628] on span "Revert to original prices later?" at bounding box center [801, 623] width 86 height 7
click at [753, 628] on input "Revert to original prices later?" at bounding box center [749, 624] width 8 height 8
checkbox input "true"
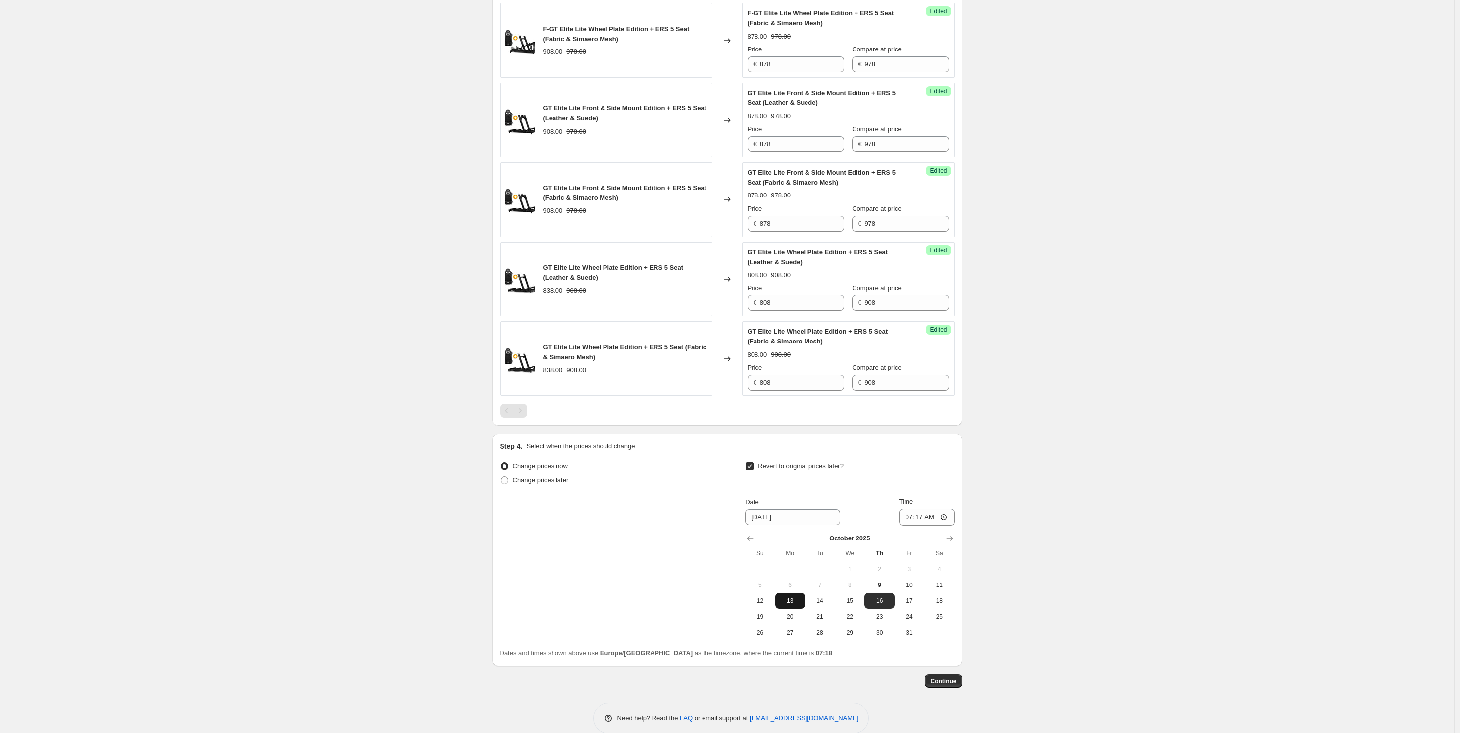
scroll to position [1416, 0]
click at [794, 620] on span "20" at bounding box center [790, 616] width 22 height 8
type input "10/20/2025"
click at [934, 525] on input "07:17" at bounding box center [926, 516] width 55 height 17
type input "05:00"
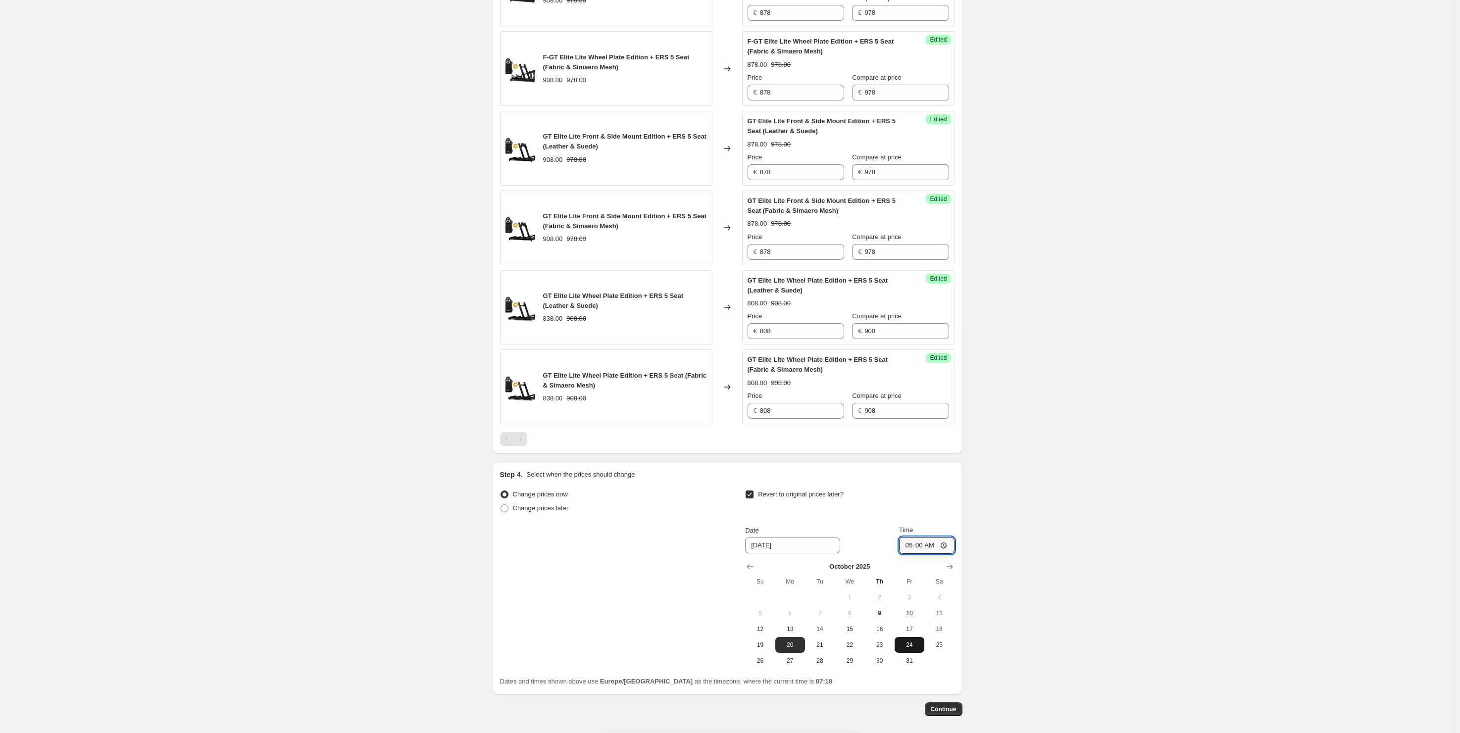
scroll to position [1460, 0]
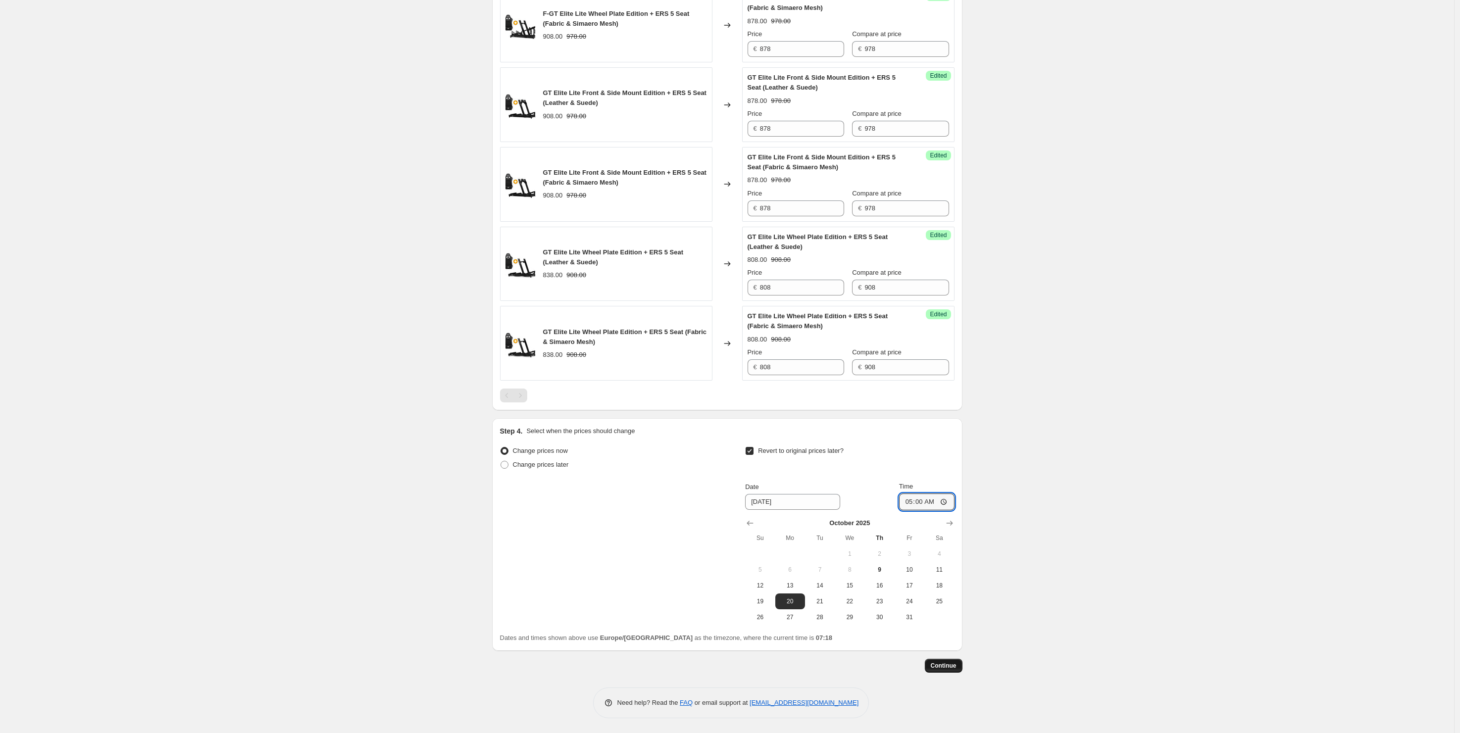
click at [944, 668] on span "Continue" at bounding box center [944, 666] width 26 height 8
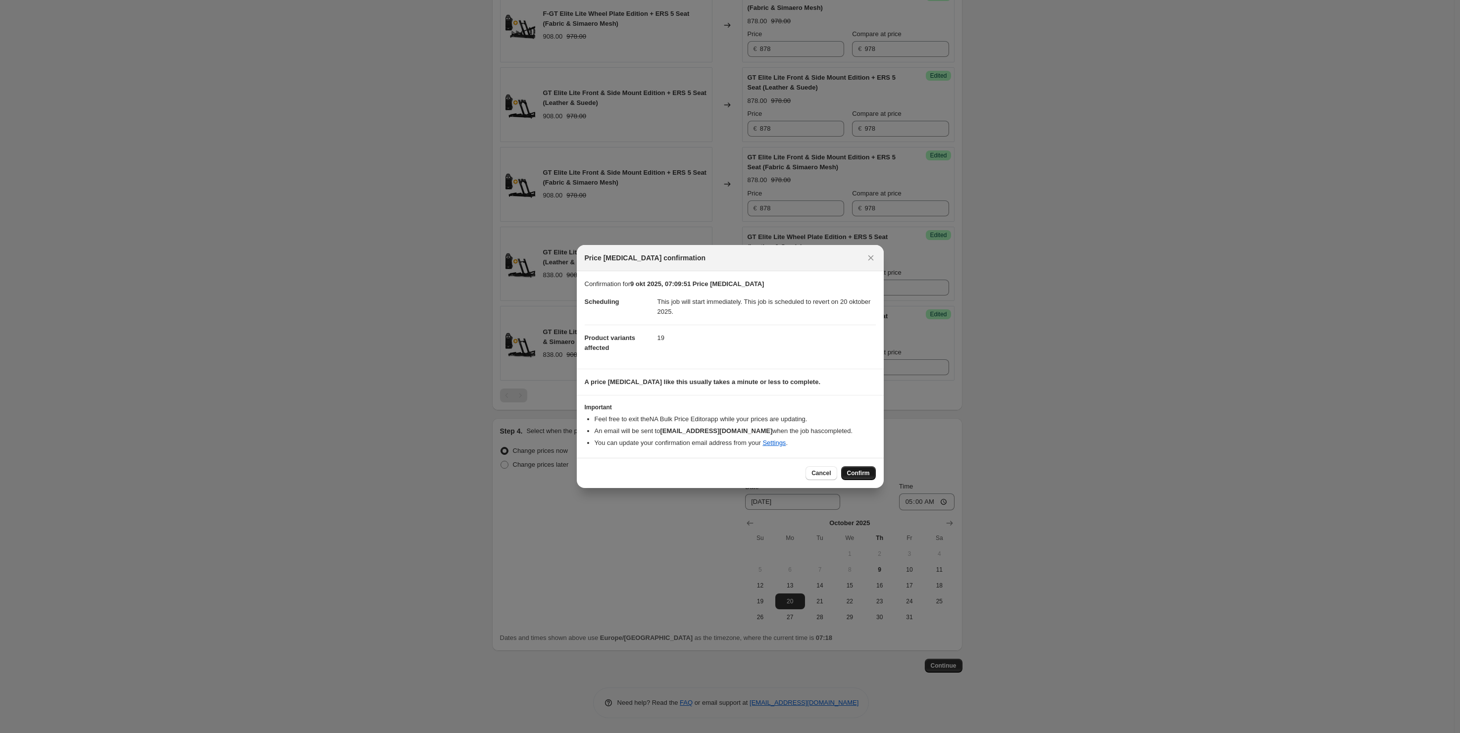
click at [859, 476] on span "Confirm" at bounding box center [858, 473] width 23 height 8
